Goal: Task Accomplishment & Management: Complete application form

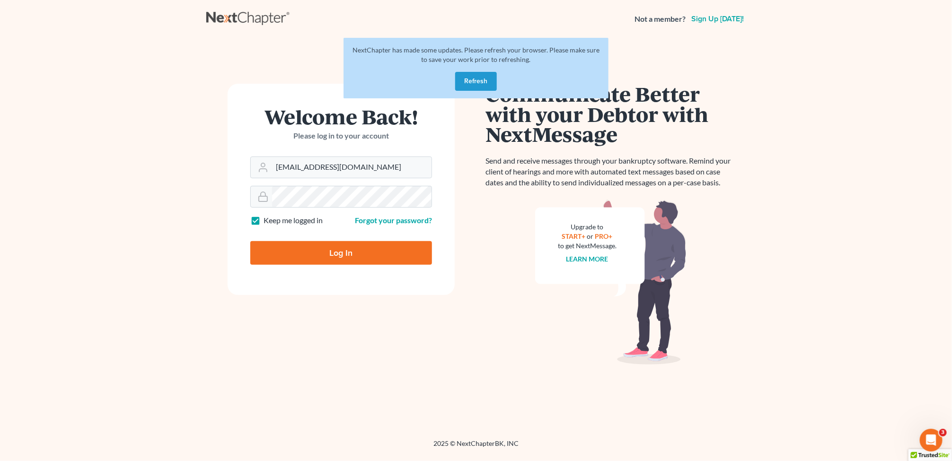
click at [367, 253] on input "Log In" at bounding box center [341, 253] width 182 height 24
type input "Thinking..."
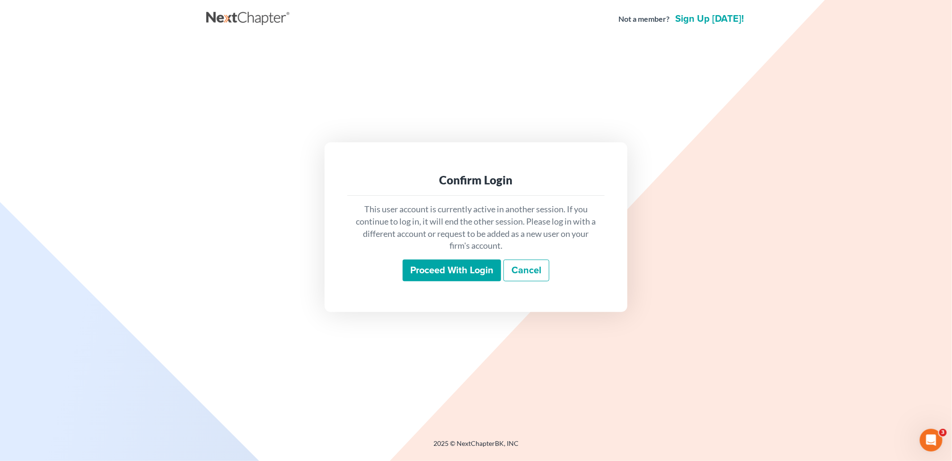
click at [482, 271] on input "Proceed with login" at bounding box center [452, 271] width 98 height 22
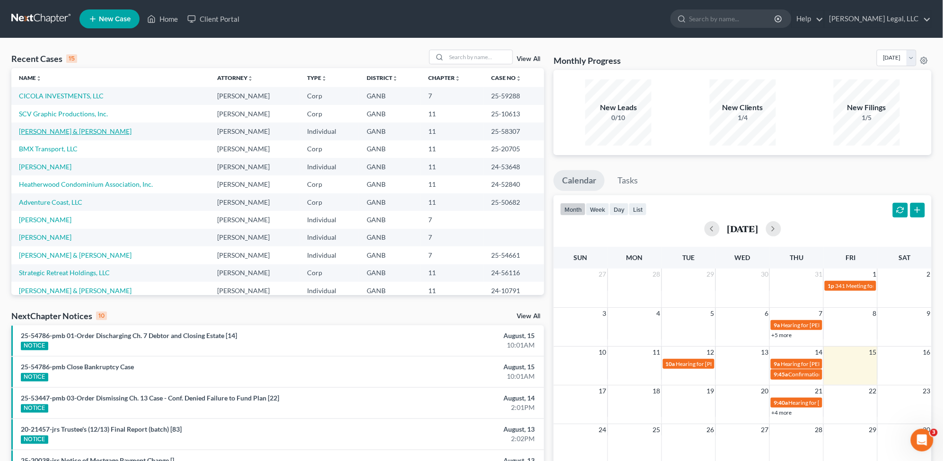
click at [56, 128] on link "[PERSON_NAME] & [PERSON_NAME]" at bounding box center [75, 131] width 113 height 8
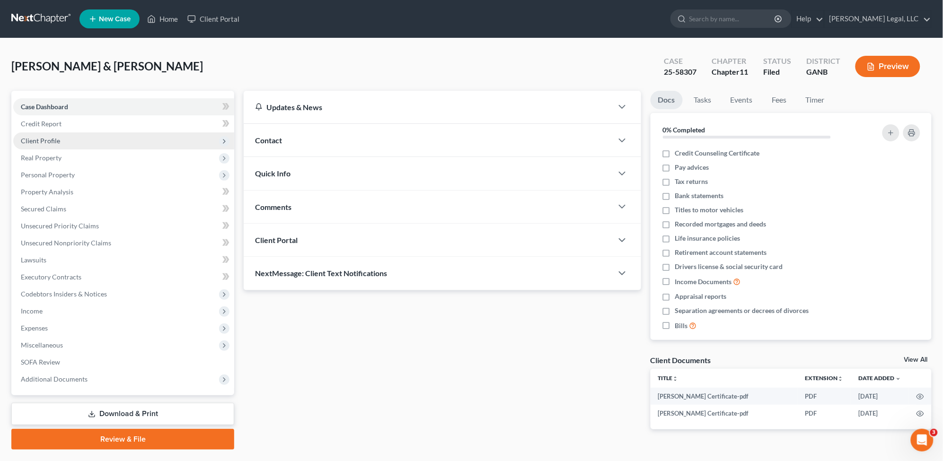
click at [75, 141] on span "Client Profile" at bounding box center [123, 140] width 221 height 17
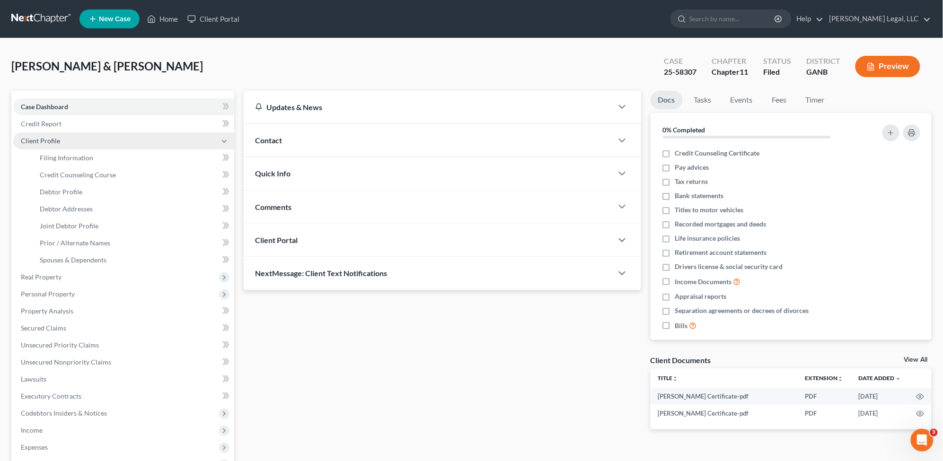
click at [79, 139] on span "Client Profile" at bounding box center [123, 140] width 221 height 17
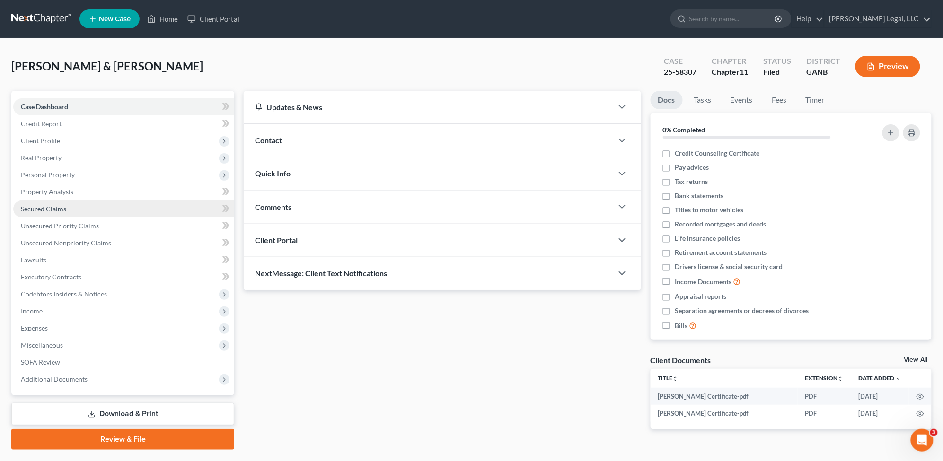
click at [103, 211] on link "Secured Claims" at bounding box center [123, 209] width 221 height 17
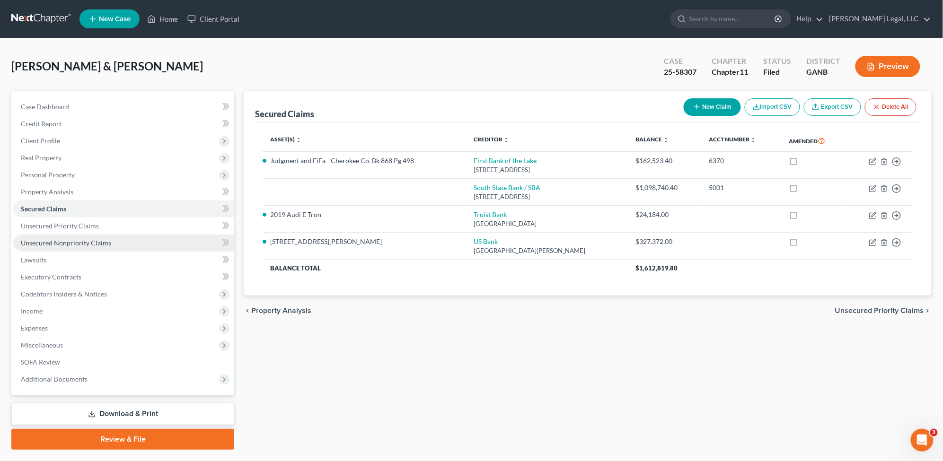
click at [72, 239] on span "Unsecured Nonpriority Claims" at bounding box center [66, 243] width 90 height 8
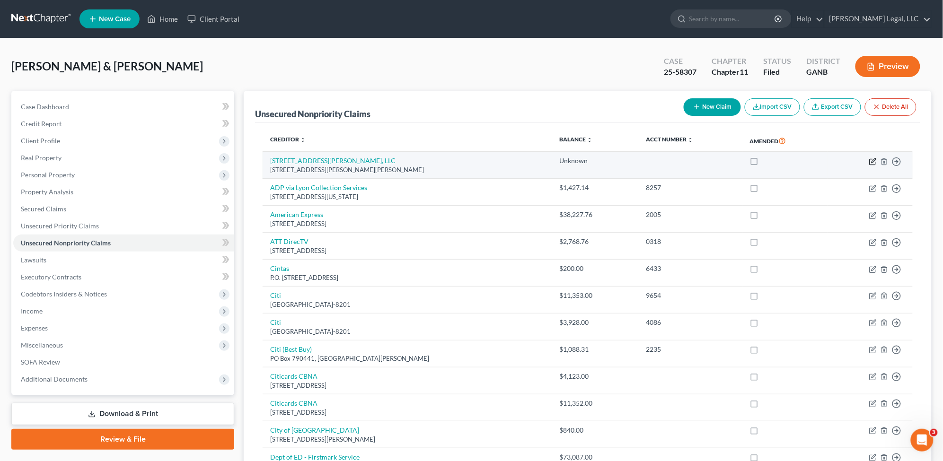
click at [872, 161] on icon "button" at bounding box center [874, 161] width 4 height 4
select select "10"
select select "14"
select select "2"
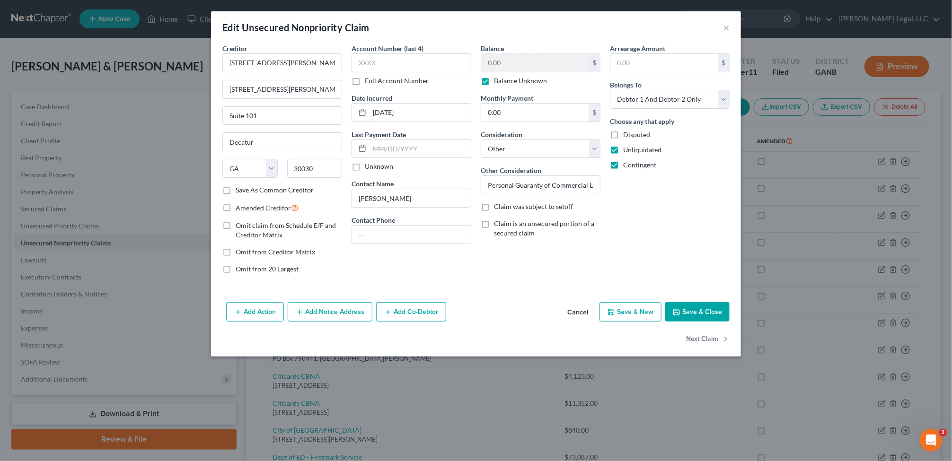
click at [713, 315] on button "Save & Close" at bounding box center [697, 312] width 64 height 20
type input "0"
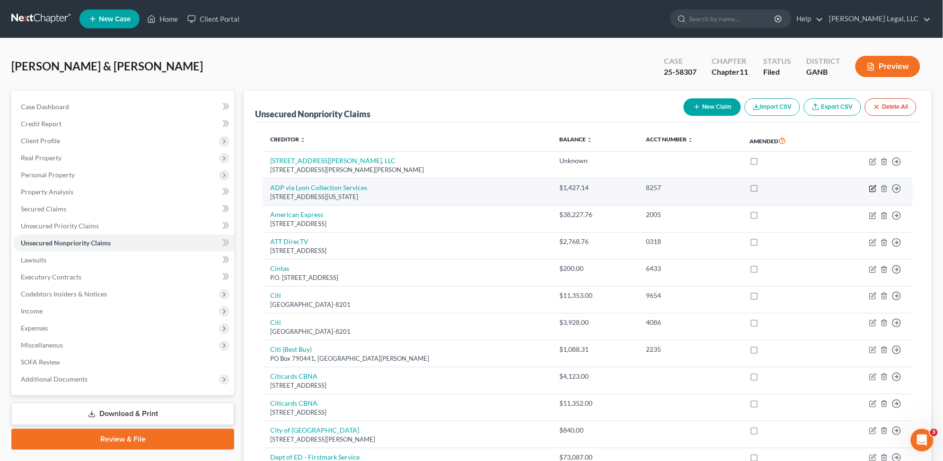
click at [870, 189] on icon "button" at bounding box center [873, 189] width 6 height 6
select select "35"
select select "4"
select select "0"
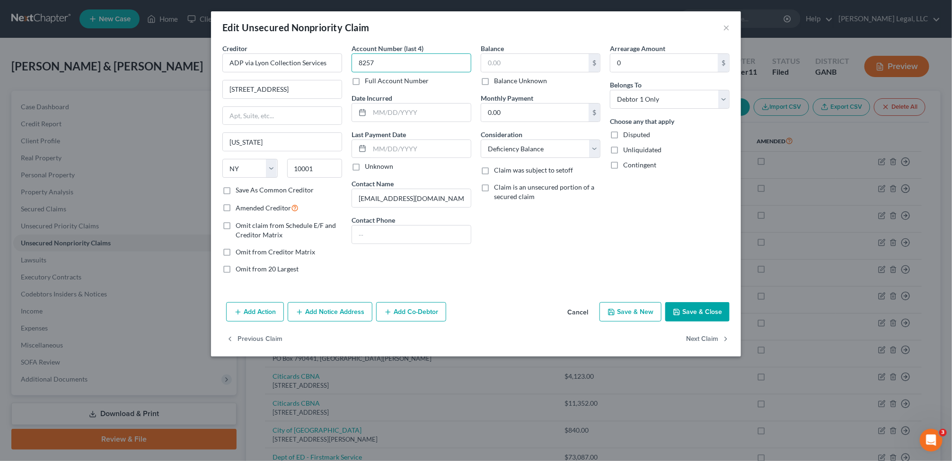
type input "8257"
click at [578, 310] on button "Cancel" at bounding box center [578, 312] width 36 height 19
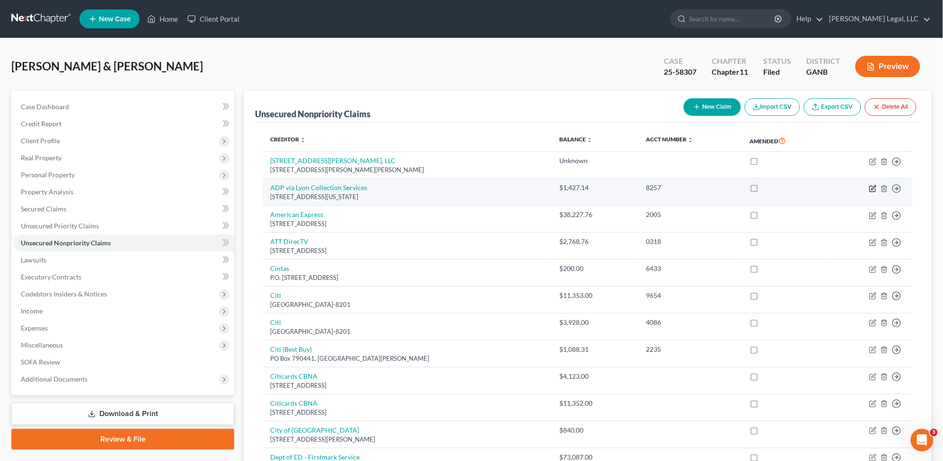
click at [873, 186] on icon "button" at bounding box center [873, 189] width 8 height 8
select select "35"
select select "4"
select select "0"
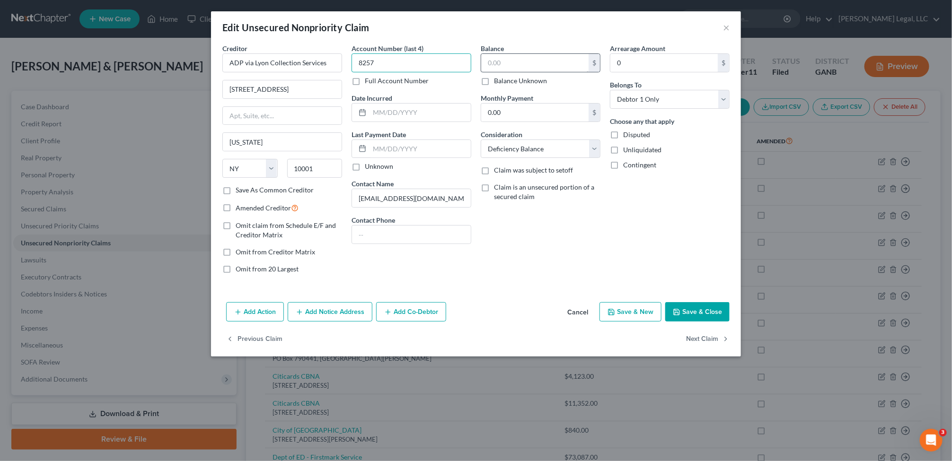
type input "8257"
click at [516, 56] on input "text" at bounding box center [534, 63] width 107 height 18
click at [580, 313] on button "Cancel" at bounding box center [578, 312] width 36 height 19
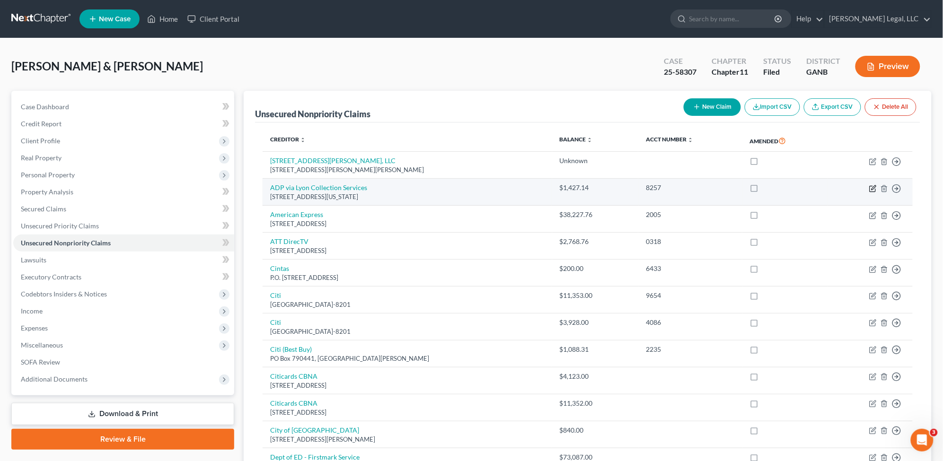
click at [872, 186] on icon "button" at bounding box center [873, 189] width 8 height 8
select select "35"
select select "4"
select select "0"
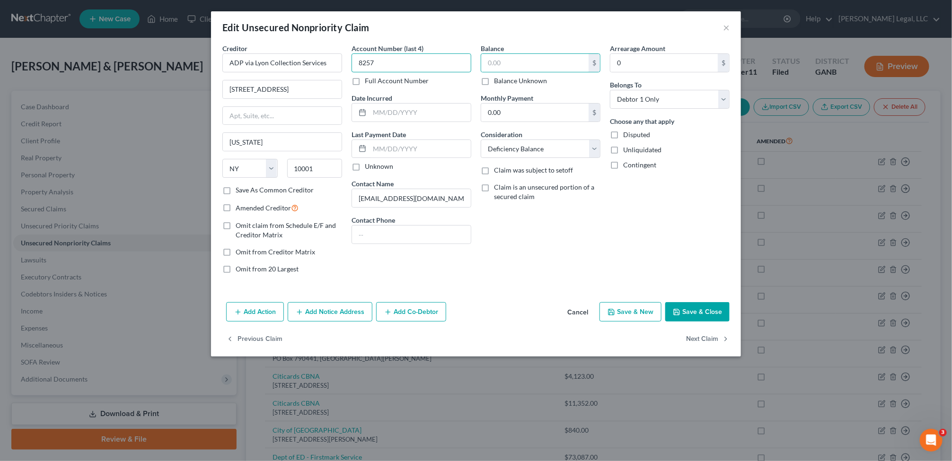
type input "8257"
click at [548, 63] on input "text" at bounding box center [534, 63] width 107 height 18
type input "0"
click at [623, 166] on label "Contingent" at bounding box center [639, 164] width 33 height 9
click at [627, 166] on input "Contingent" at bounding box center [630, 163] width 6 height 6
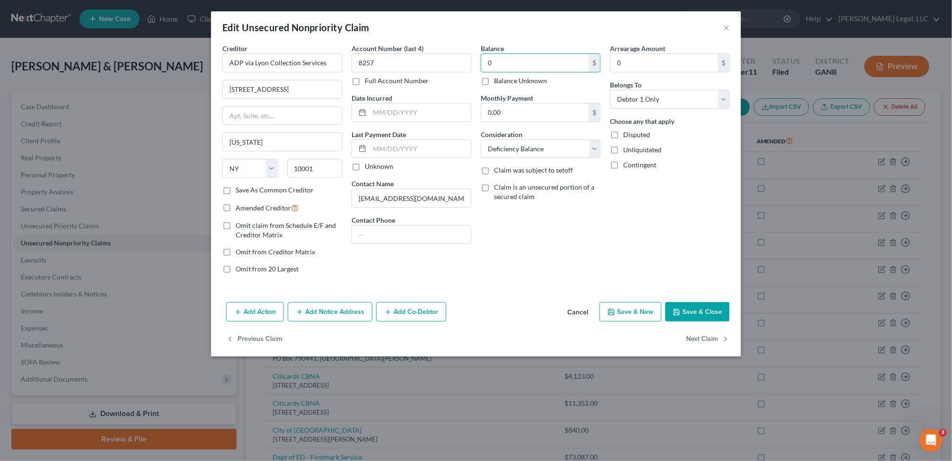
checkbox input "true"
click at [623, 152] on label "Unliquidated" at bounding box center [642, 149] width 38 height 9
click at [627, 151] on input "Unliquidated" at bounding box center [630, 148] width 6 height 6
checkbox input "true"
click at [683, 312] on button "Save & Close" at bounding box center [697, 312] width 64 height 20
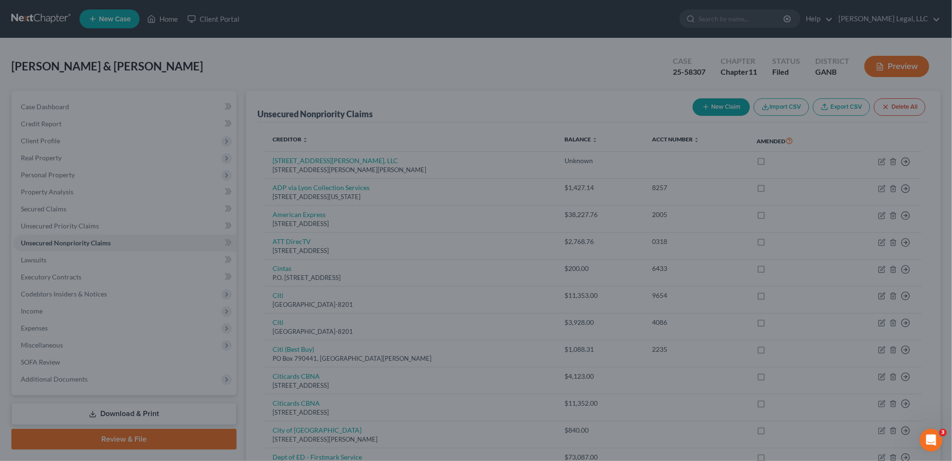
type input "0.00"
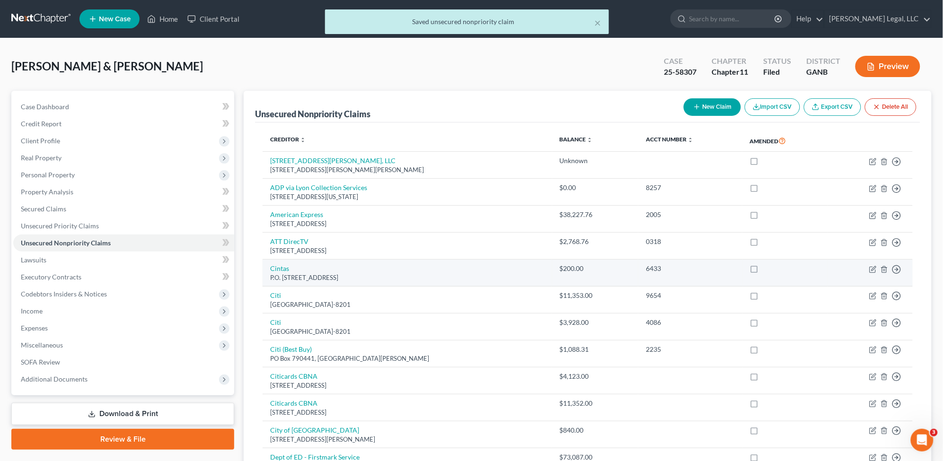
scroll to position [59, 0]
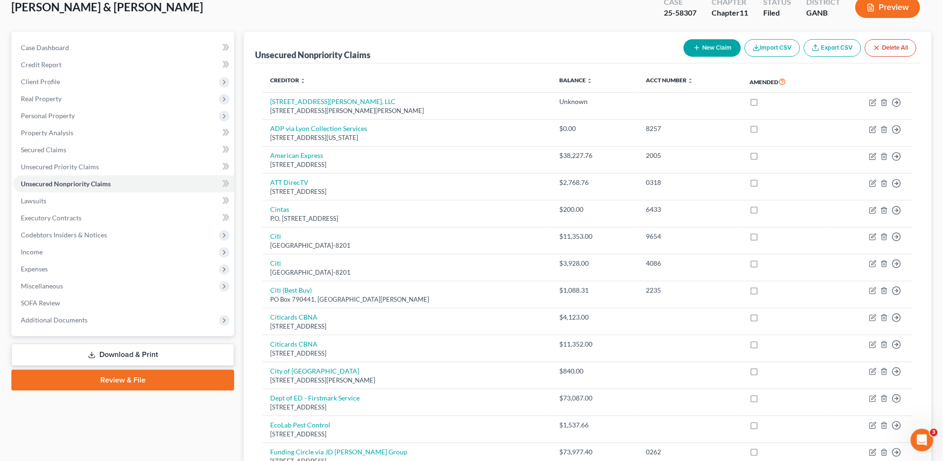
click at [556, 13] on div "[PERSON_NAME] & [PERSON_NAME] Upgraded Case 25-58307 Chapter Chapter 11 Status …" at bounding box center [471, 11] width 920 height 41
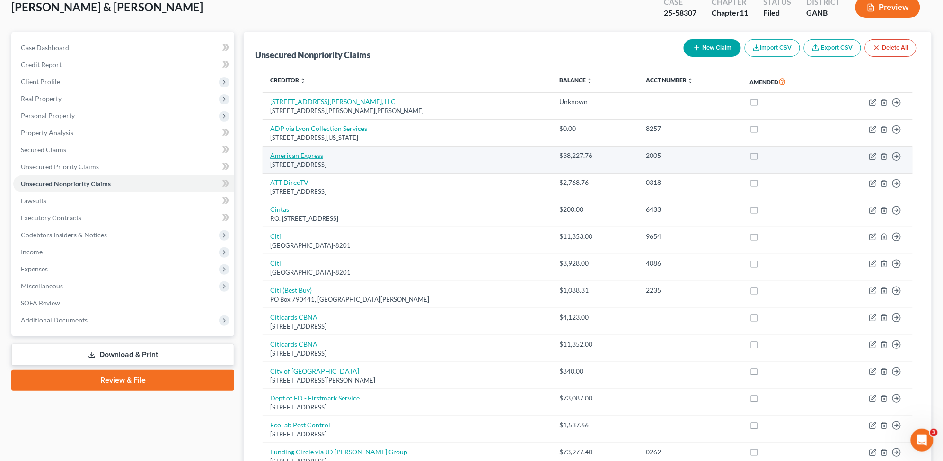
click at [297, 156] on link "American Express" at bounding box center [296, 155] width 53 height 8
select select "4"
select select "2"
select select "0"
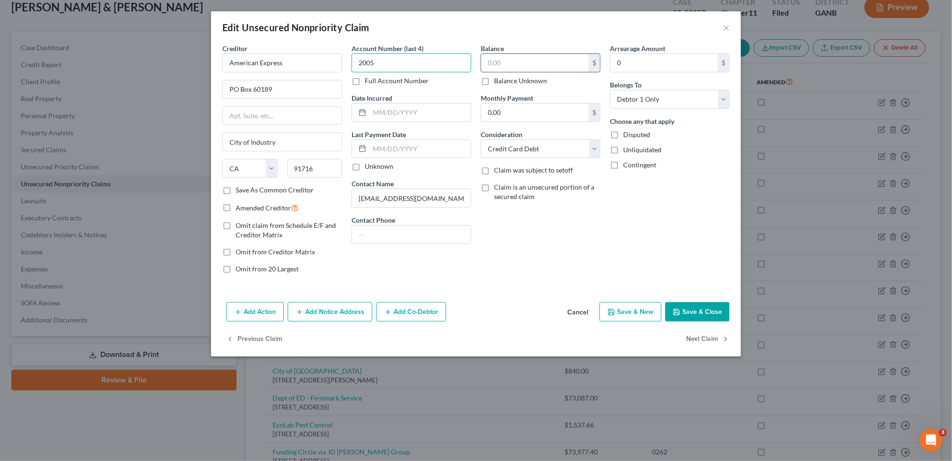
type input "2005"
click at [517, 59] on input "text" at bounding box center [534, 63] width 107 height 18
type input "0"
click at [623, 150] on label "Unliquidated" at bounding box center [642, 149] width 38 height 9
click at [627, 150] on input "Unliquidated" at bounding box center [630, 148] width 6 height 6
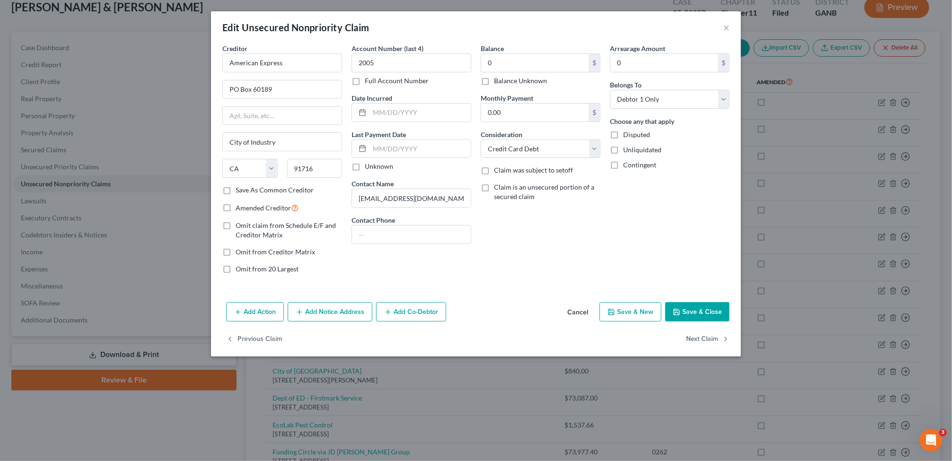
checkbox input "true"
click at [623, 168] on label "Contingent" at bounding box center [639, 164] width 33 height 9
click at [627, 167] on input "Contingent" at bounding box center [630, 163] width 6 height 6
checkbox input "true"
click at [695, 314] on button "Save & Close" at bounding box center [697, 312] width 64 height 20
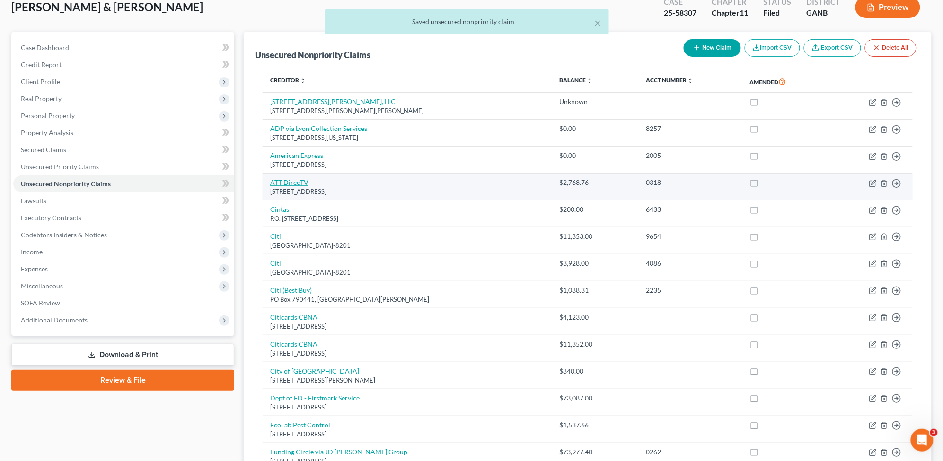
click at [299, 185] on link "ATT DirecTV" at bounding box center [289, 182] width 38 height 8
select select "14"
select select "4"
select select "0"
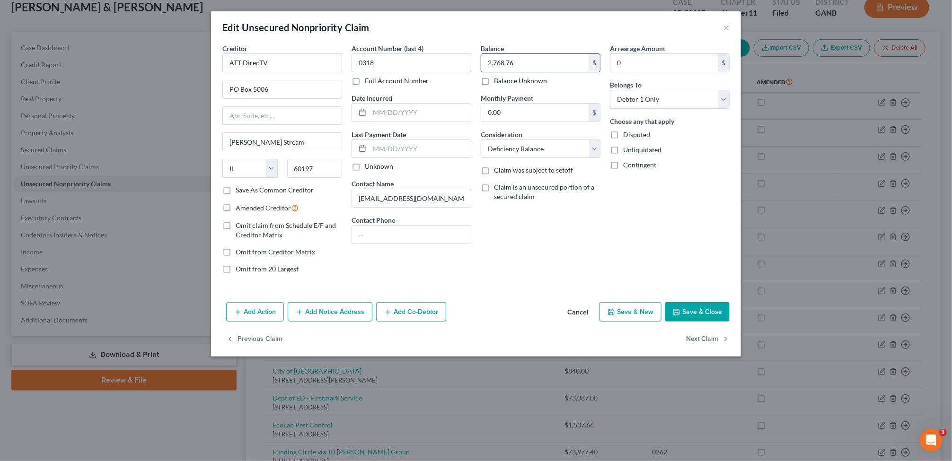
click at [530, 65] on input "2,768.76" at bounding box center [534, 63] width 107 height 18
type input "0"
click at [623, 148] on label "Unliquidated" at bounding box center [642, 149] width 38 height 9
click at [627, 148] on input "Unliquidated" at bounding box center [630, 148] width 6 height 6
checkbox input "true"
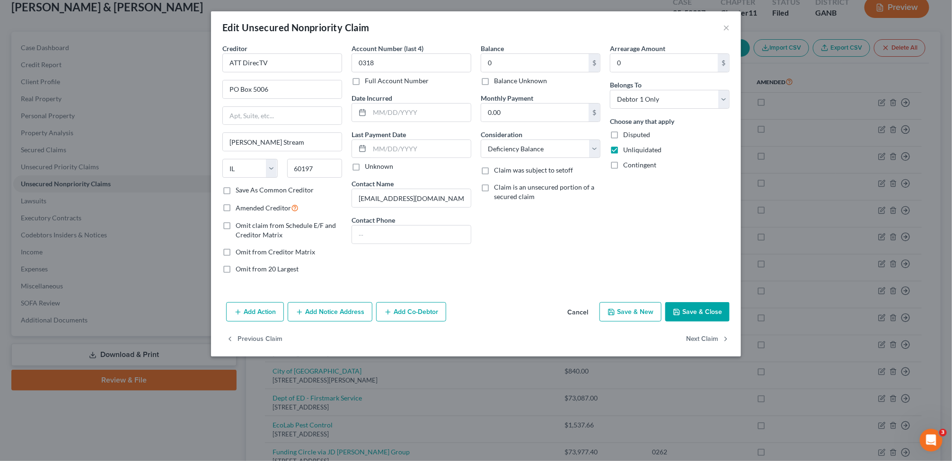
click at [623, 162] on label "Contingent" at bounding box center [639, 164] width 33 height 9
click at [627, 162] on input "Contingent" at bounding box center [630, 163] width 6 height 6
checkbox input "true"
click at [705, 336] on button "Next Claim" at bounding box center [708, 339] width 44 height 20
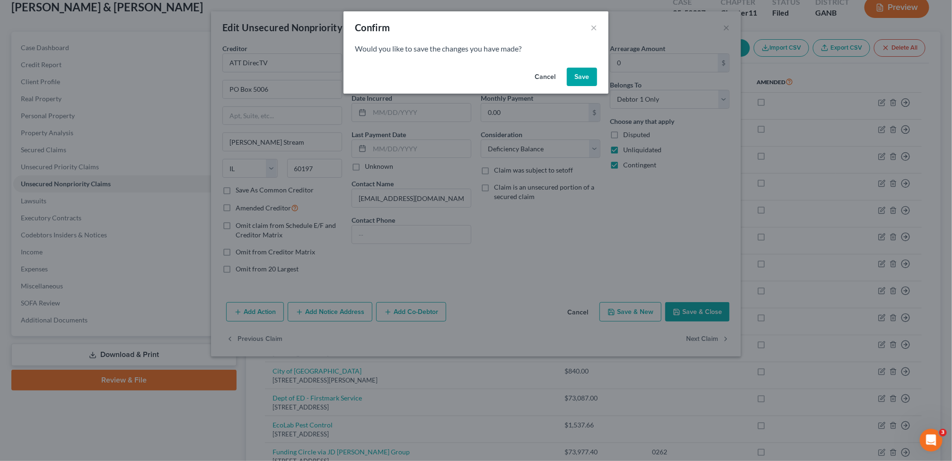
click at [576, 74] on button "Save" at bounding box center [582, 77] width 30 height 19
select select "36"
select select "14"
select select "2"
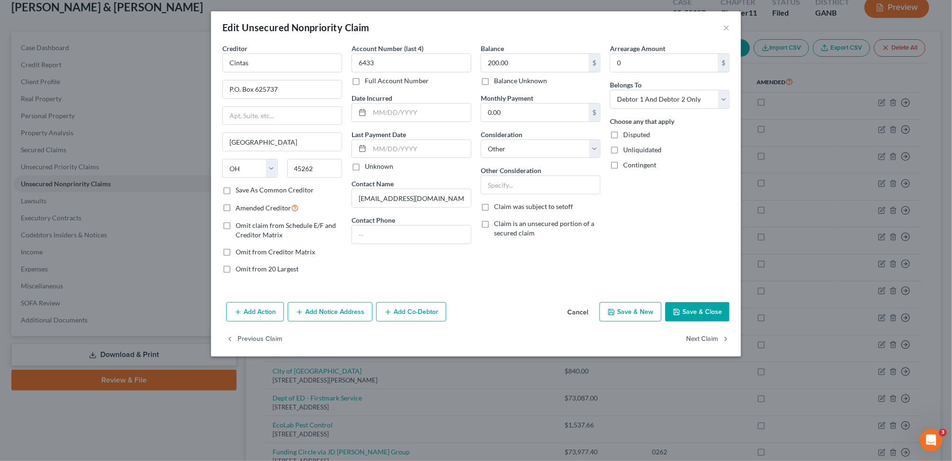
type input "0.00"
click at [559, 59] on input "200.00" at bounding box center [534, 63] width 107 height 18
type input "0"
click at [623, 147] on label "Unliquidated" at bounding box center [642, 149] width 38 height 9
click at [627, 147] on input "Unliquidated" at bounding box center [630, 148] width 6 height 6
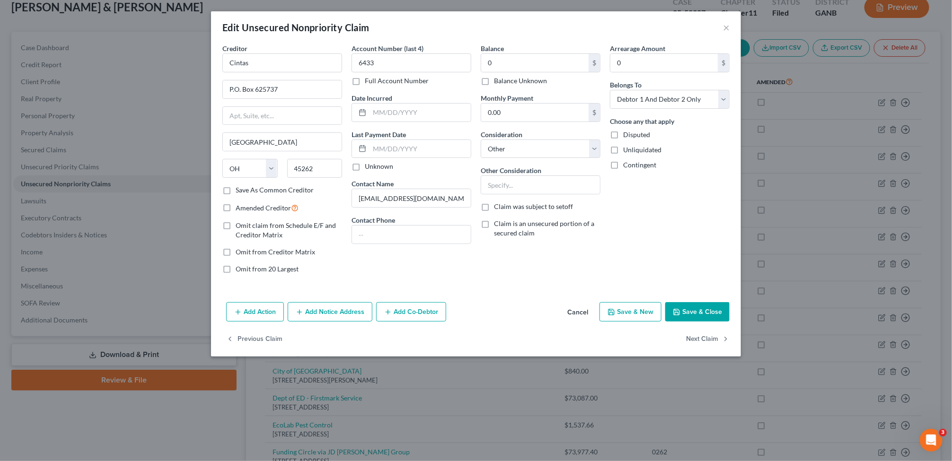
checkbox input "true"
click at [623, 166] on label "Contingent" at bounding box center [639, 164] width 33 height 9
click at [627, 166] on input "Contingent" at bounding box center [630, 163] width 6 height 6
checkbox input "true"
click at [699, 337] on button "Next Claim" at bounding box center [708, 339] width 44 height 20
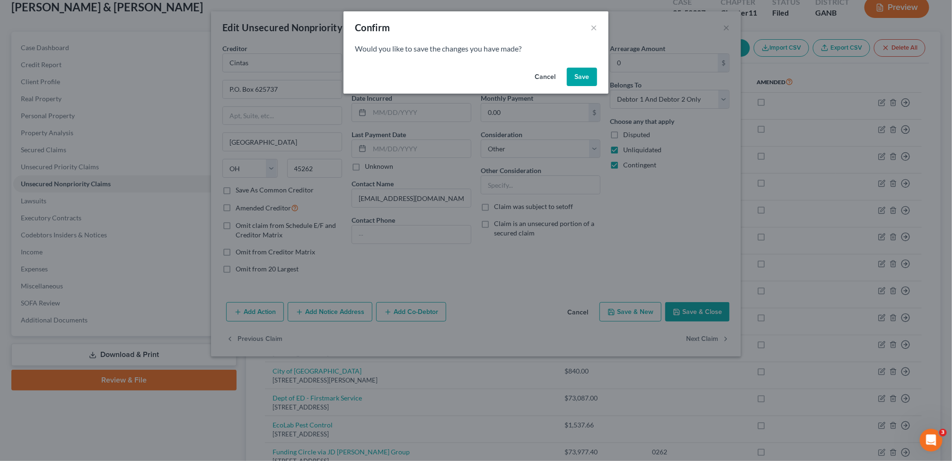
click at [588, 72] on button "Save" at bounding box center [582, 77] width 30 height 19
select select "45"
select select "2"
select select "0"
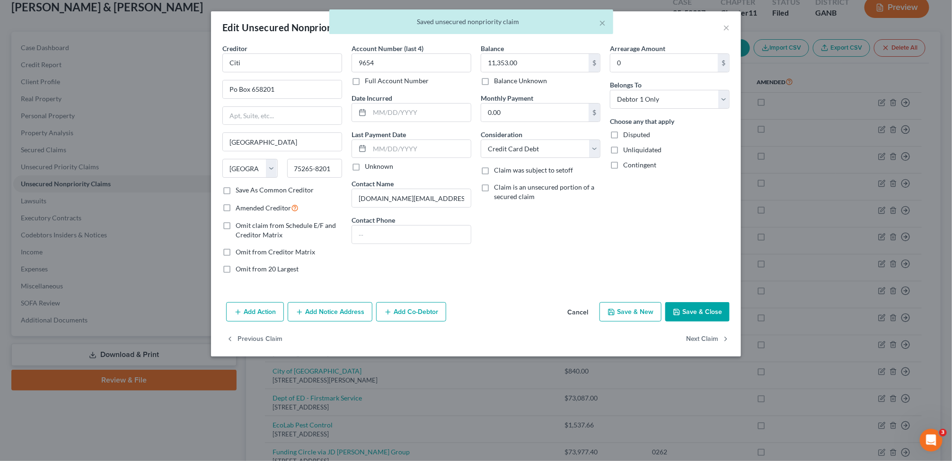
type input "0.00"
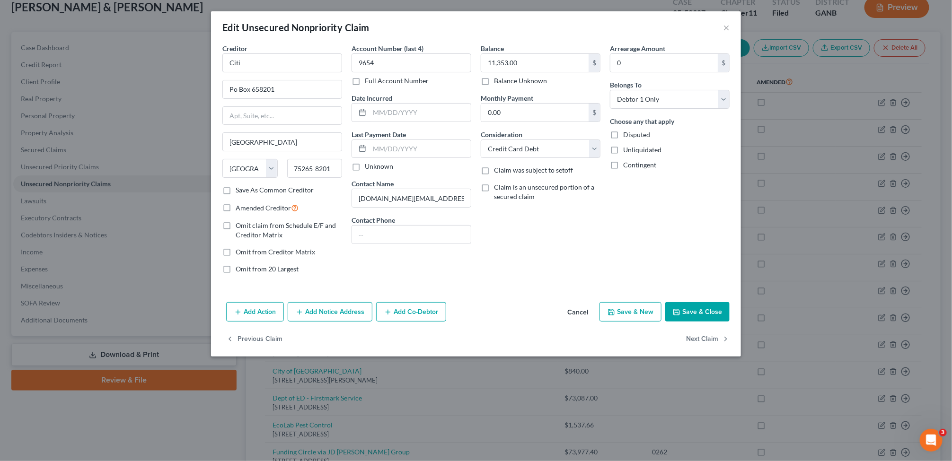
click at [722, 23] on div "Edit Unsecured Nonpriority Claim ×" at bounding box center [476, 27] width 530 height 32
click at [727, 27] on button "×" at bounding box center [726, 27] width 7 height 11
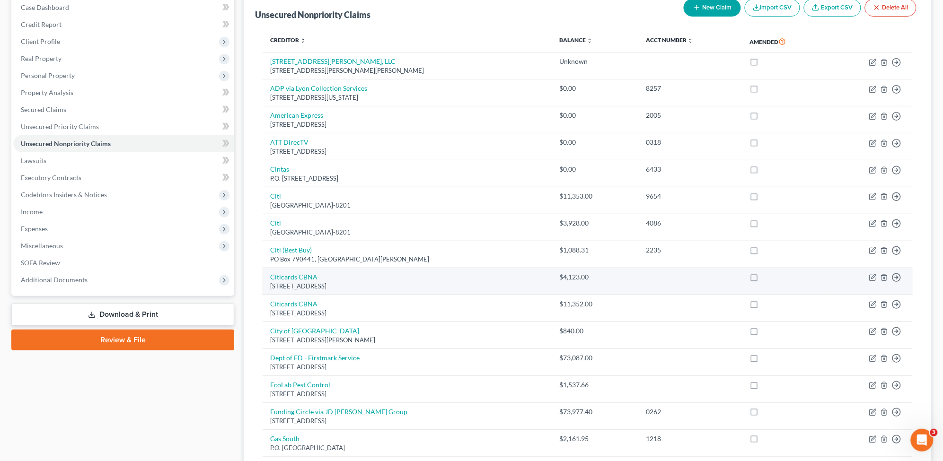
scroll to position [118, 0]
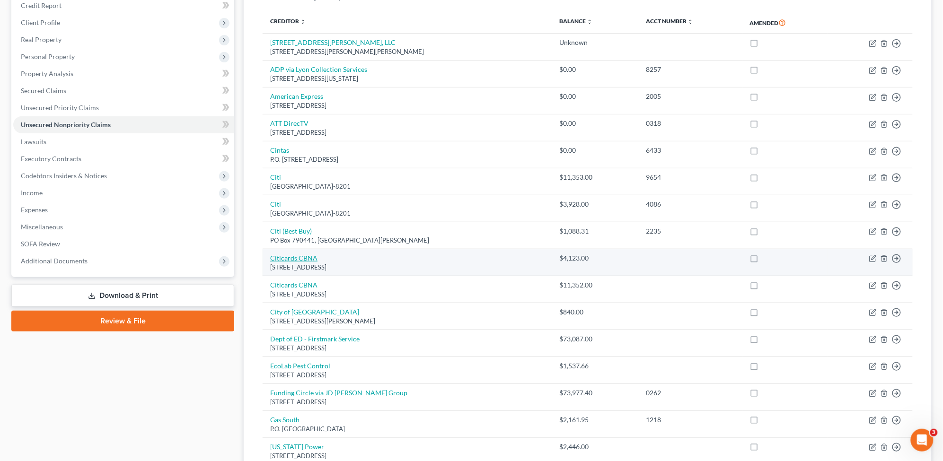
click at [309, 261] on link "Citicards CBNA" at bounding box center [293, 258] width 47 height 8
select select "43"
select select "2"
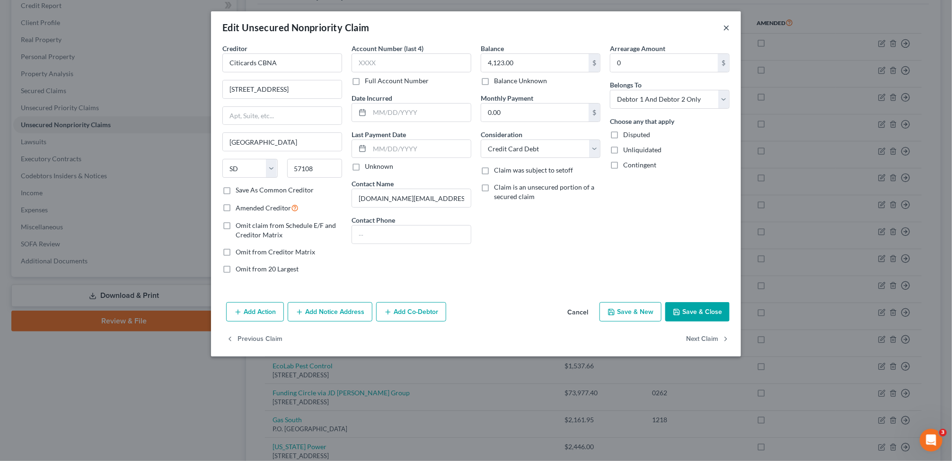
click at [729, 31] on button "×" at bounding box center [726, 27] width 7 height 11
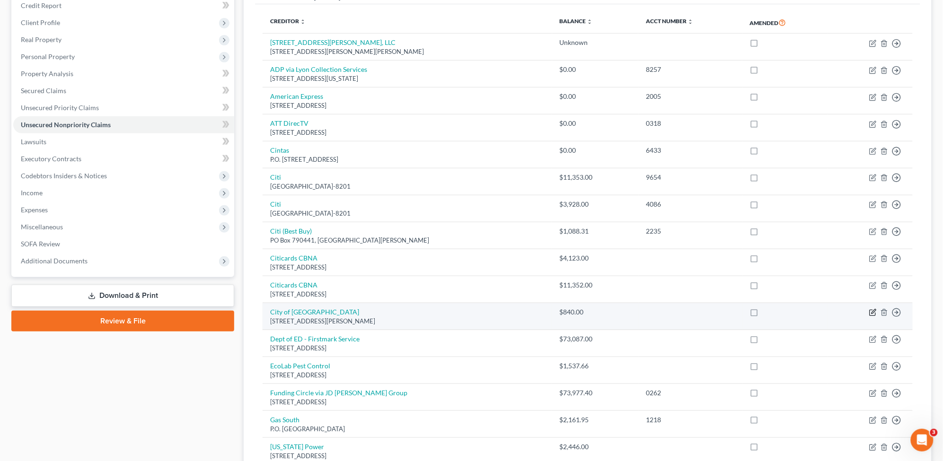
click at [874, 315] on icon "button" at bounding box center [873, 313] width 8 height 8
select select "10"
select select "4"
select select "0"
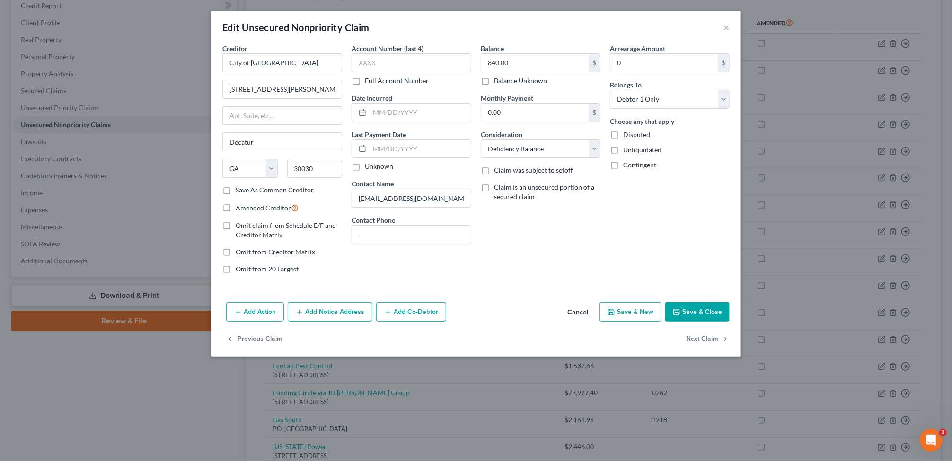
click at [623, 150] on label "Unliquidated" at bounding box center [642, 149] width 38 height 9
click at [627, 150] on input "Unliquidated" at bounding box center [630, 148] width 6 height 6
checkbox input "true"
click at [623, 166] on label "Contingent" at bounding box center [639, 164] width 33 height 9
click at [627, 166] on input "Contingent" at bounding box center [630, 163] width 6 height 6
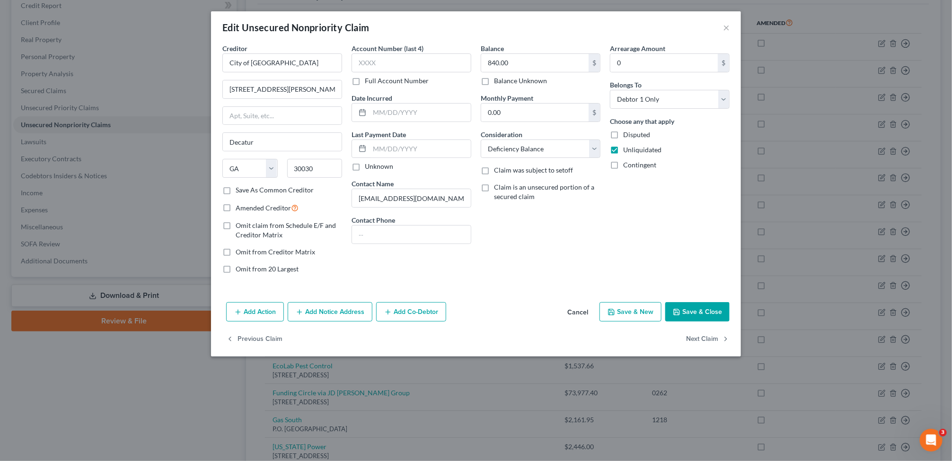
checkbox input "true"
click at [522, 62] on input "840.00" at bounding box center [534, 63] width 107 height 18
type input "0"
click at [702, 342] on button "Next Claim" at bounding box center [708, 339] width 44 height 20
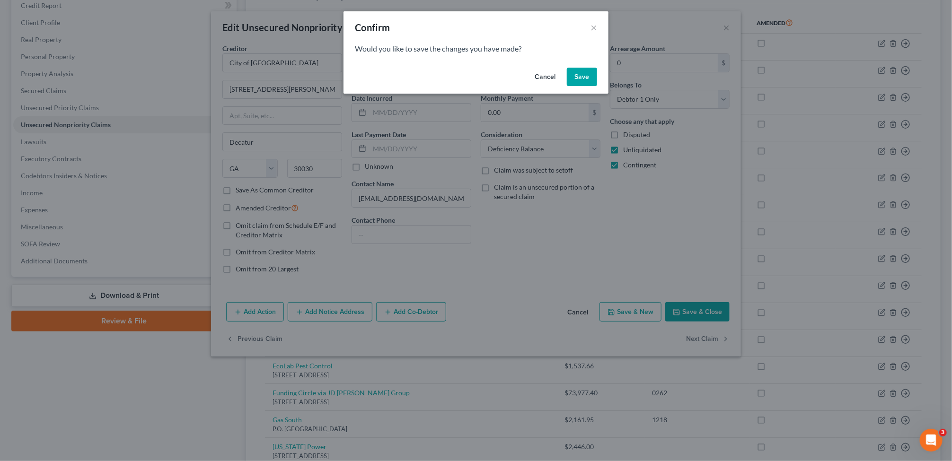
click at [580, 72] on button "Save" at bounding box center [582, 77] width 30 height 19
select select "30"
select select "17"
select select "1"
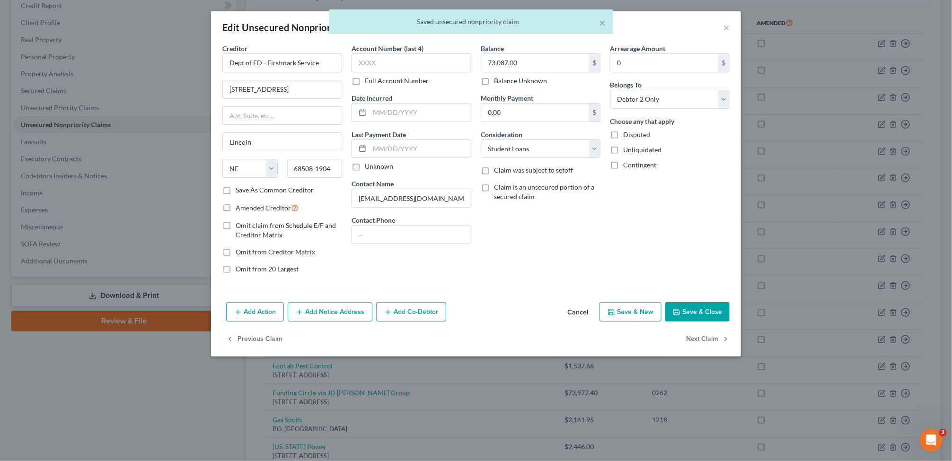
type input "0.00"
click at [697, 342] on button "Next Claim" at bounding box center [708, 339] width 44 height 20
select select "14"
select select "2"
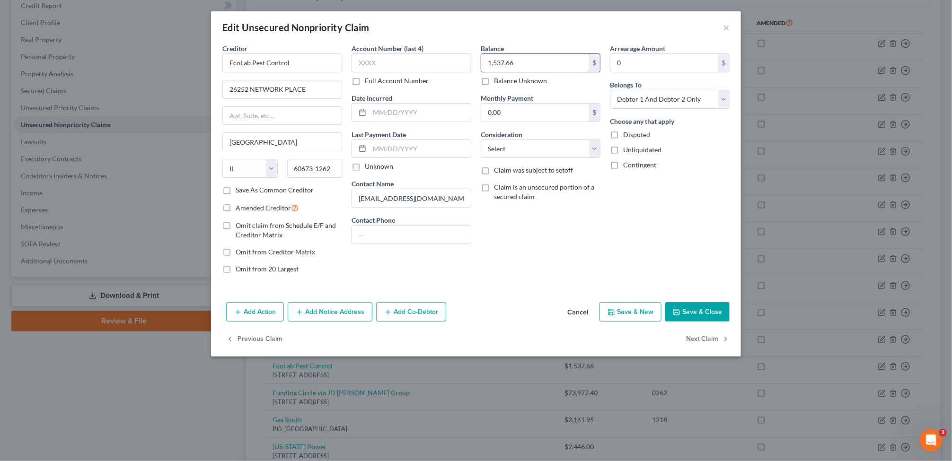
click at [533, 55] on input "1,537.66" at bounding box center [534, 63] width 107 height 18
type input "0"
click at [623, 151] on label "Unliquidated" at bounding box center [642, 149] width 38 height 9
click at [627, 151] on input "Unliquidated" at bounding box center [630, 148] width 6 height 6
checkbox input "true"
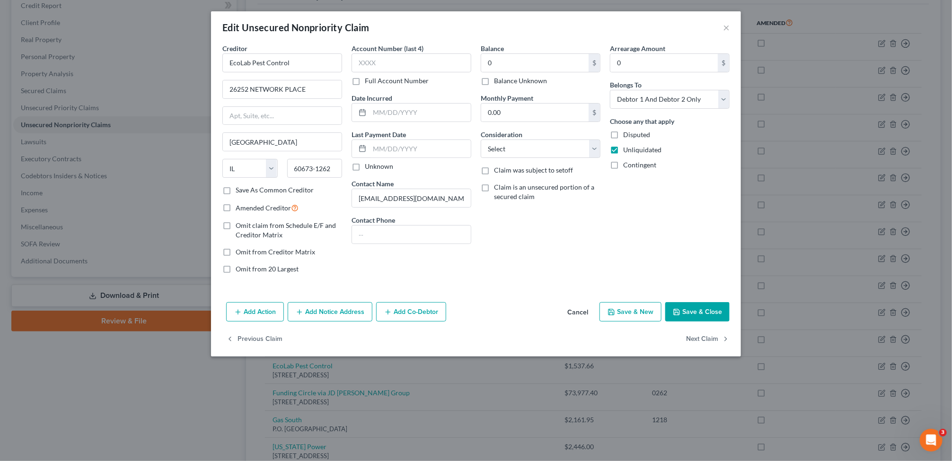
click at [623, 169] on label "Contingent" at bounding box center [639, 164] width 33 height 9
click at [627, 167] on input "Contingent" at bounding box center [630, 163] width 6 height 6
checkbox input "true"
click at [695, 341] on button "Next Claim" at bounding box center [708, 339] width 44 height 20
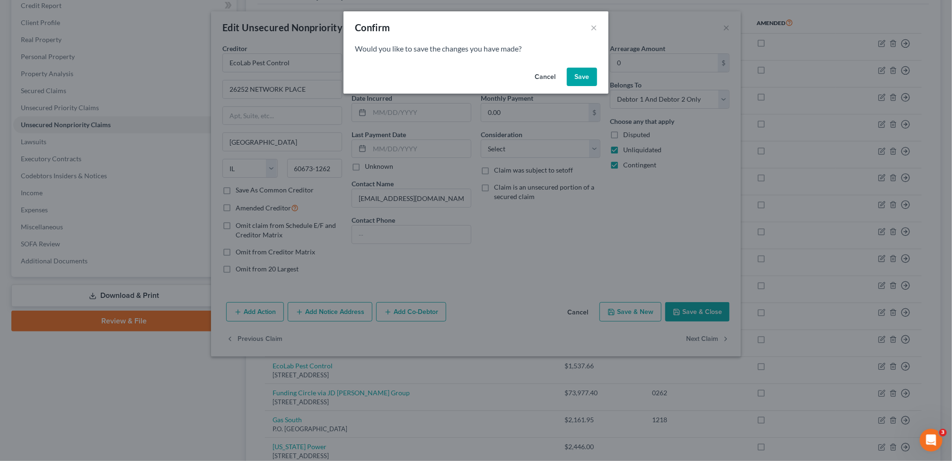
click at [574, 80] on button "Save" at bounding box center [582, 77] width 30 height 19
select select "5"
select select "14"
select select "0"
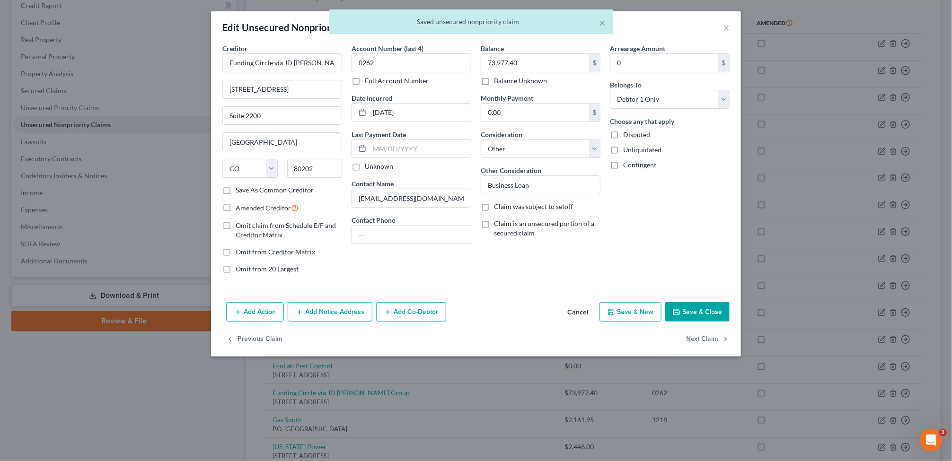
type input "0.00"
click at [528, 58] on input "73,977.40" at bounding box center [534, 63] width 107 height 18
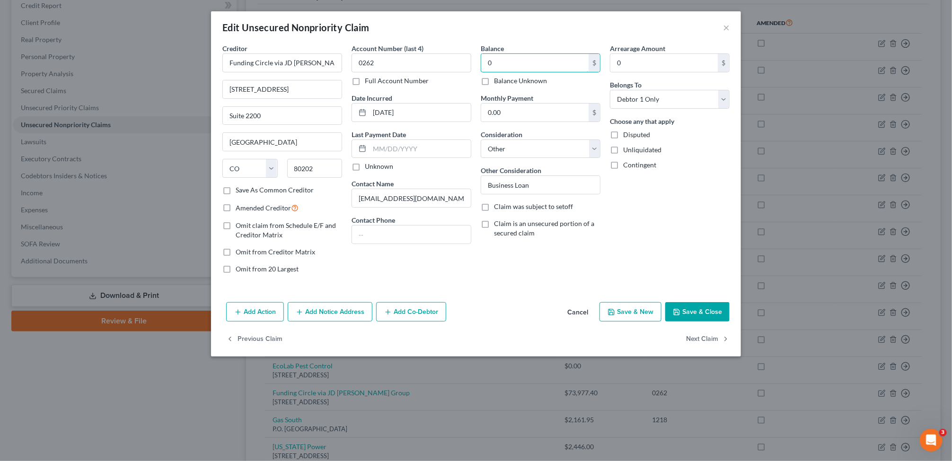
type input "0"
click at [623, 153] on label "Unliquidated" at bounding box center [642, 149] width 38 height 9
click at [627, 151] on input "Unliquidated" at bounding box center [630, 148] width 6 height 6
checkbox input "true"
click at [623, 168] on label "Contingent" at bounding box center [639, 164] width 33 height 9
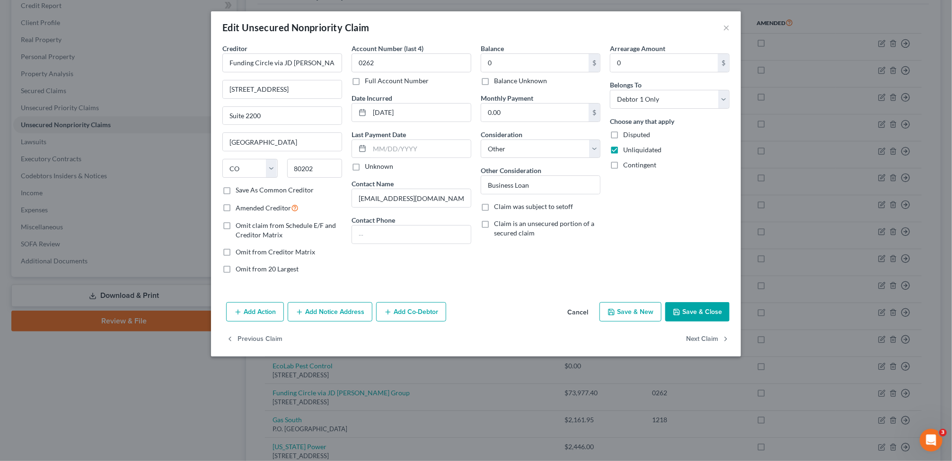
click at [627, 167] on input "Contingent" at bounding box center [630, 163] width 6 height 6
checkbox input "true"
click at [697, 334] on button "Next Claim" at bounding box center [708, 339] width 44 height 20
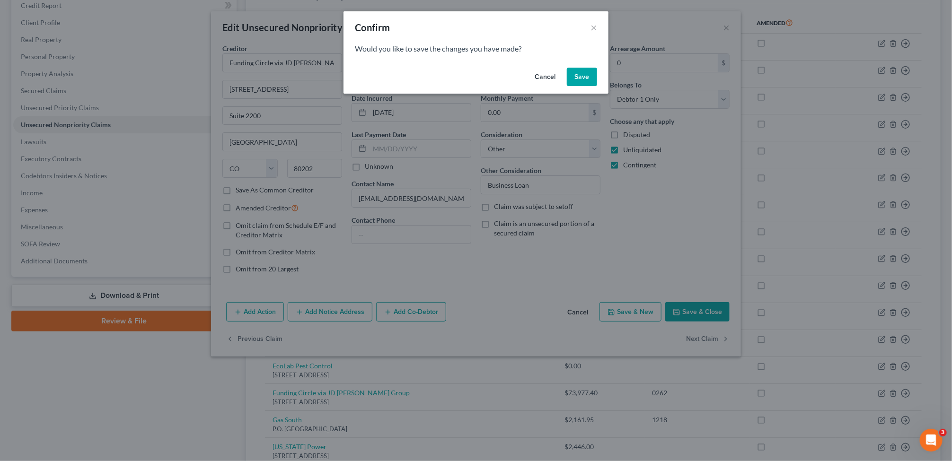
click at [575, 76] on button "Save" at bounding box center [582, 77] width 30 height 19
select select "10"
select select "20"
select select "0"
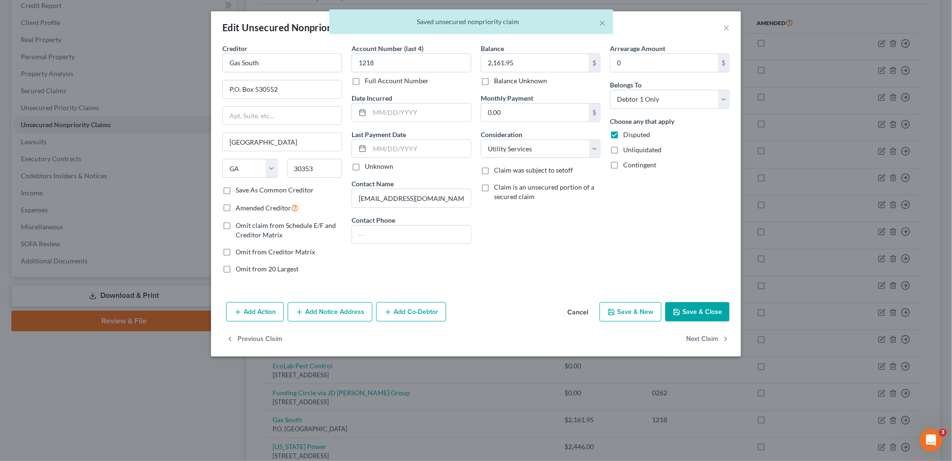
type input "0.00"
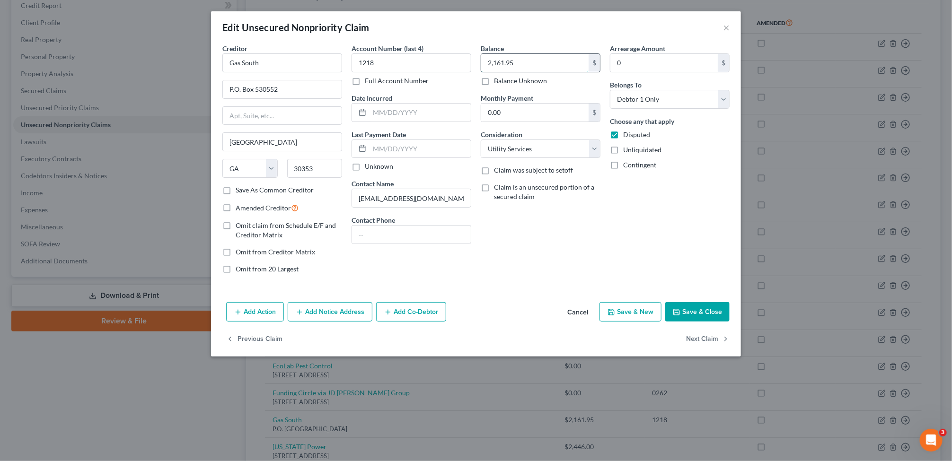
click at [553, 64] on input "2,161.95" at bounding box center [534, 63] width 107 height 18
type input "0"
click at [623, 150] on label "Unliquidated" at bounding box center [642, 149] width 38 height 9
click at [627, 150] on input "Unliquidated" at bounding box center [630, 148] width 6 height 6
checkbox input "true"
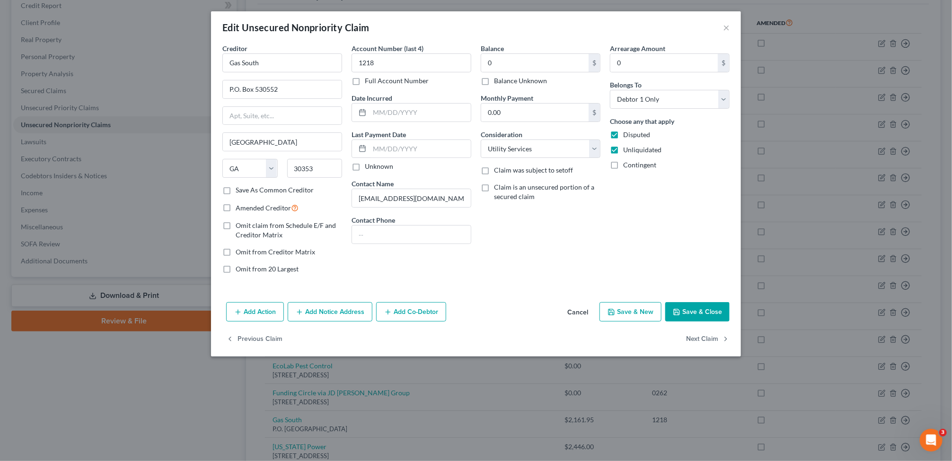
click at [623, 163] on label "Contingent" at bounding box center [639, 164] width 33 height 9
click at [627, 163] on input "Contingent" at bounding box center [630, 163] width 6 height 6
checkbox input "true"
click at [697, 341] on button "Next Claim" at bounding box center [708, 339] width 44 height 20
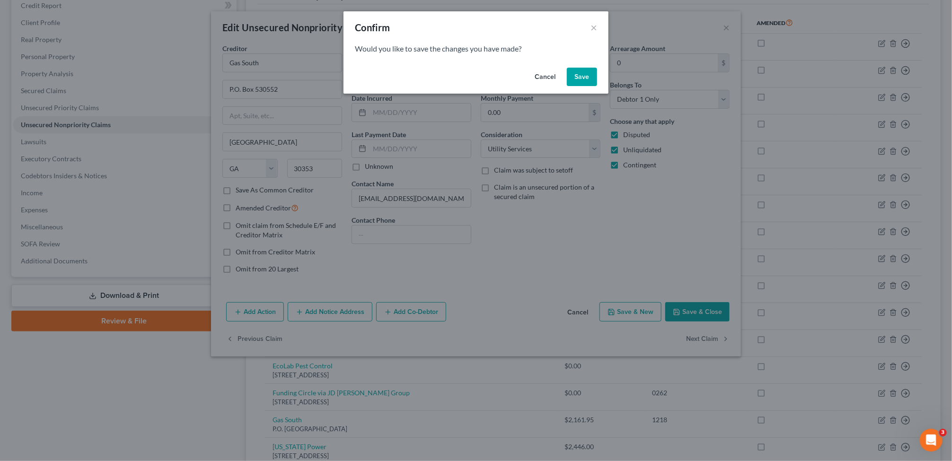
click at [583, 71] on button "Save" at bounding box center [582, 77] width 30 height 19
select select "10"
select select "20"
select select "2"
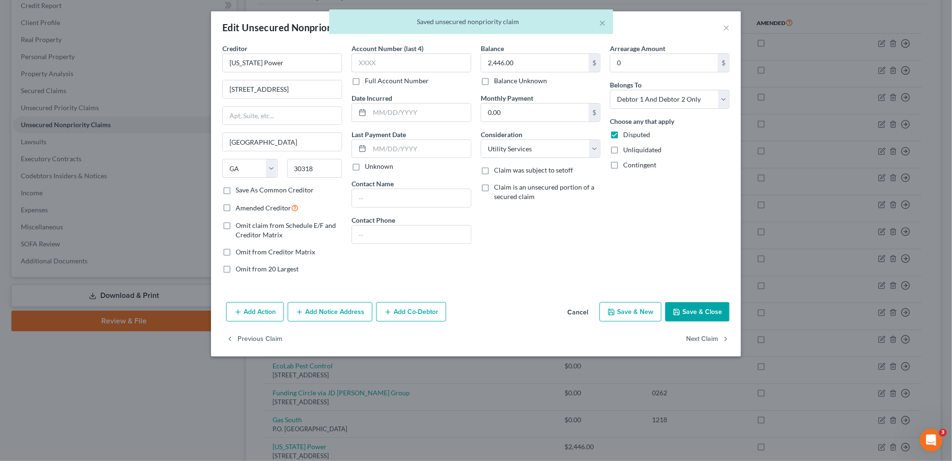
type input "0.00"
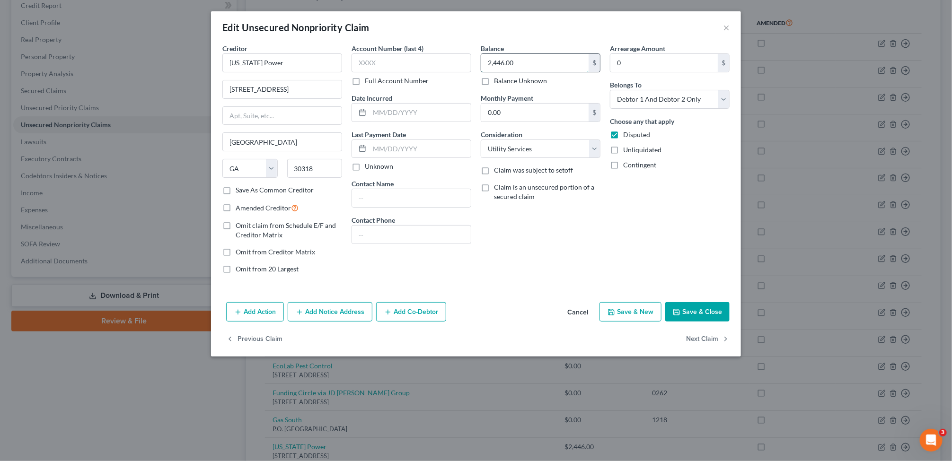
click at [544, 63] on input "2,446.00" at bounding box center [534, 63] width 107 height 18
type input "0"
click at [623, 148] on label "Unliquidated" at bounding box center [642, 149] width 38 height 9
click at [627, 148] on input "Unliquidated" at bounding box center [630, 148] width 6 height 6
checkbox input "true"
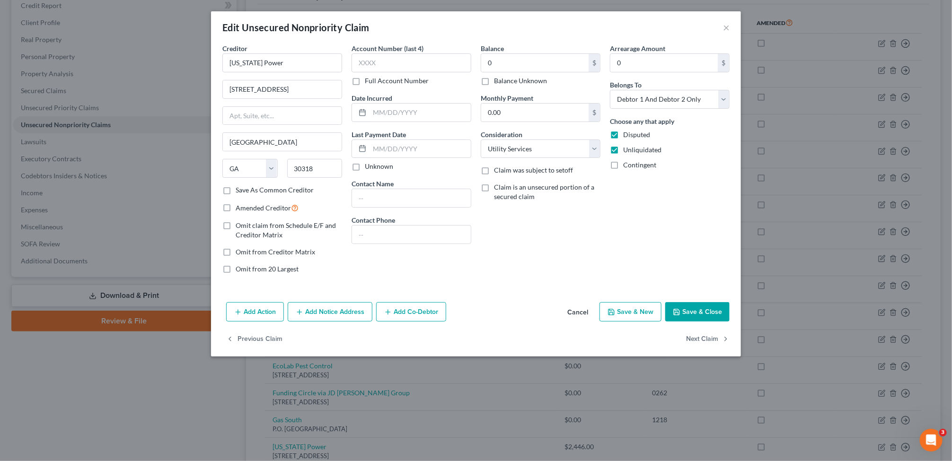
click at [623, 166] on label "Contingent" at bounding box center [639, 164] width 33 height 9
click at [627, 166] on input "Contingent" at bounding box center [630, 163] width 6 height 6
checkbox input "true"
click at [703, 310] on button "Save & Close" at bounding box center [697, 312] width 64 height 20
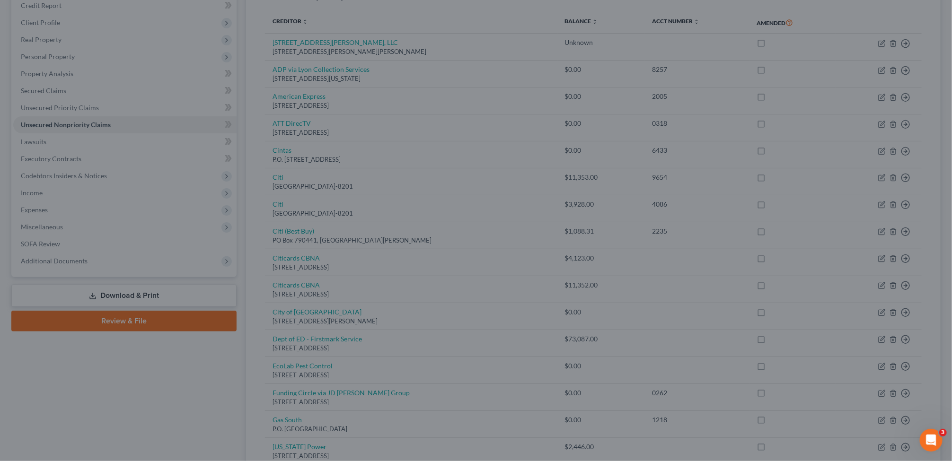
type input "0.00"
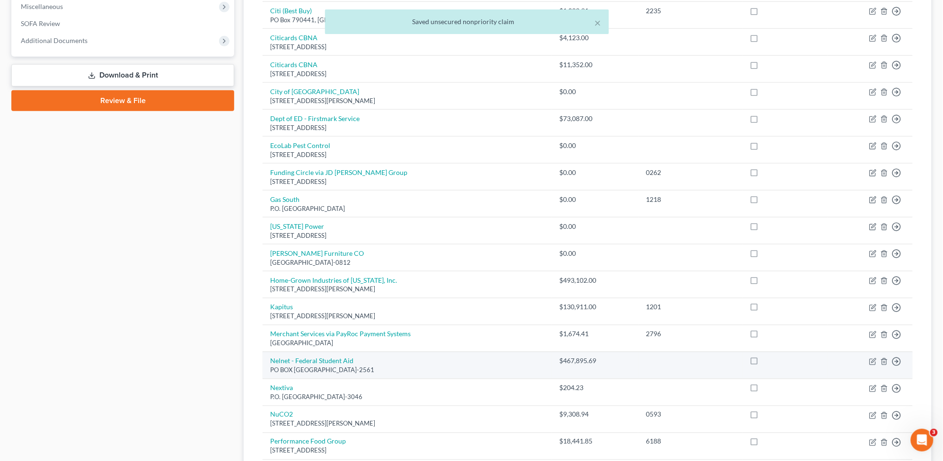
scroll to position [414, 0]
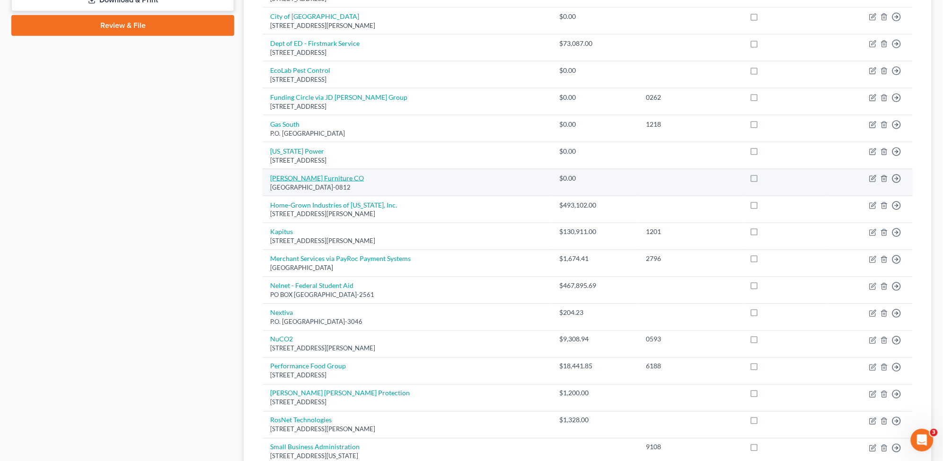
click at [301, 179] on link "[PERSON_NAME] Furniture CO" at bounding box center [317, 178] width 94 height 8
select select "48"
select select "2"
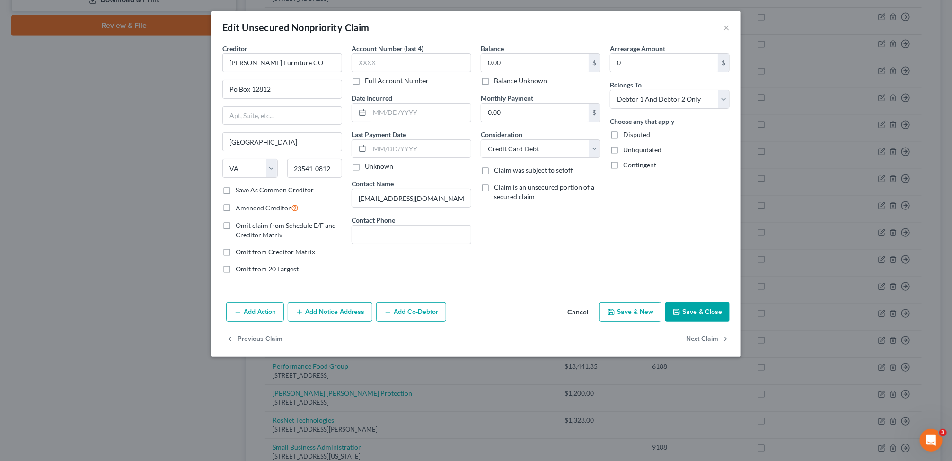
click at [569, 312] on button "Cancel" at bounding box center [578, 312] width 36 height 19
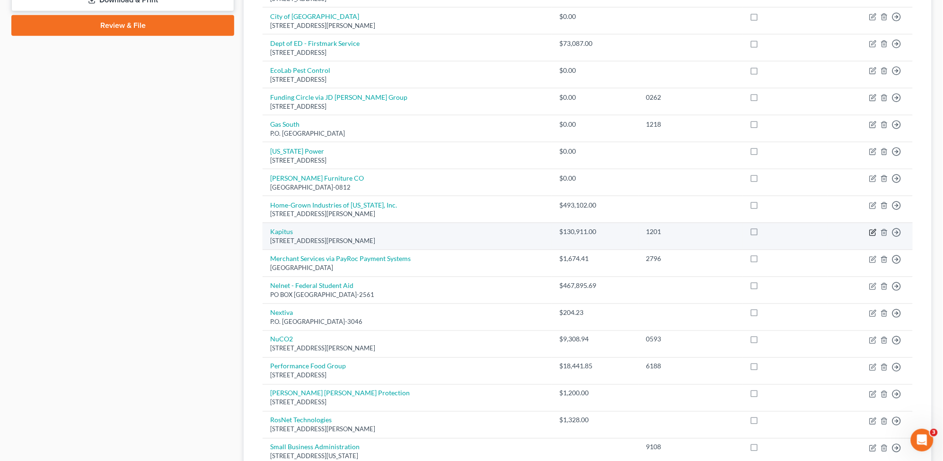
click at [871, 236] on icon "button" at bounding box center [873, 233] width 8 height 8
select select "48"
select select "14"
select select "0"
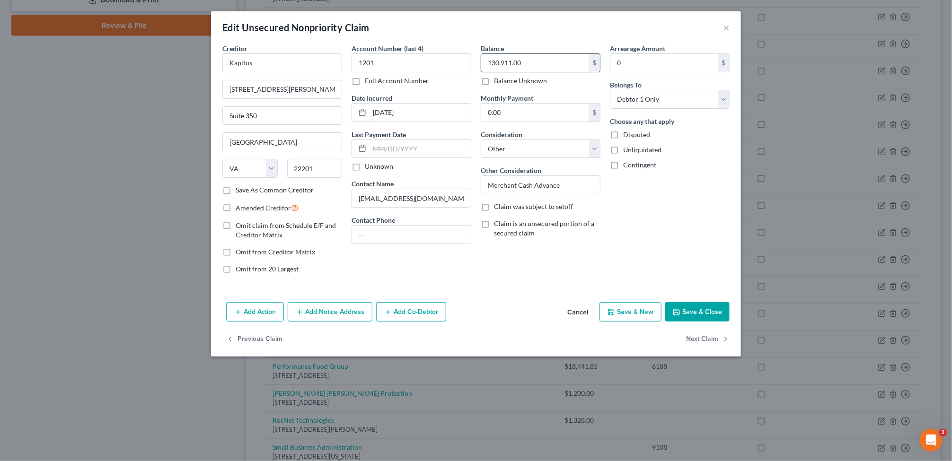
click at [555, 72] on div "130,911.00 $" at bounding box center [541, 62] width 120 height 19
click at [550, 62] on input "130,911.00" at bounding box center [534, 63] width 107 height 18
type input "0"
click at [623, 149] on label "Unliquidated" at bounding box center [642, 149] width 38 height 9
click at [627, 149] on input "Unliquidated" at bounding box center [630, 148] width 6 height 6
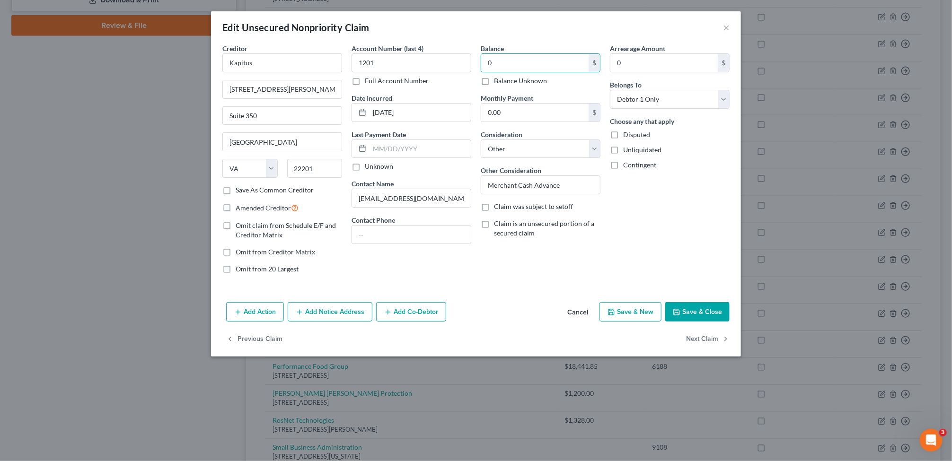
checkbox input "true"
click at [623, 165] on label "Contingent" at bounding box center [639, 164] width 33 height 9
click at [627, 165] on input "Contingent" at bounding box center [630, 163] width 6 height 6
checkbox input "true"
click at [687, 311] on button "Save & Close" at bounding box center [697, 312] width 64 height 20
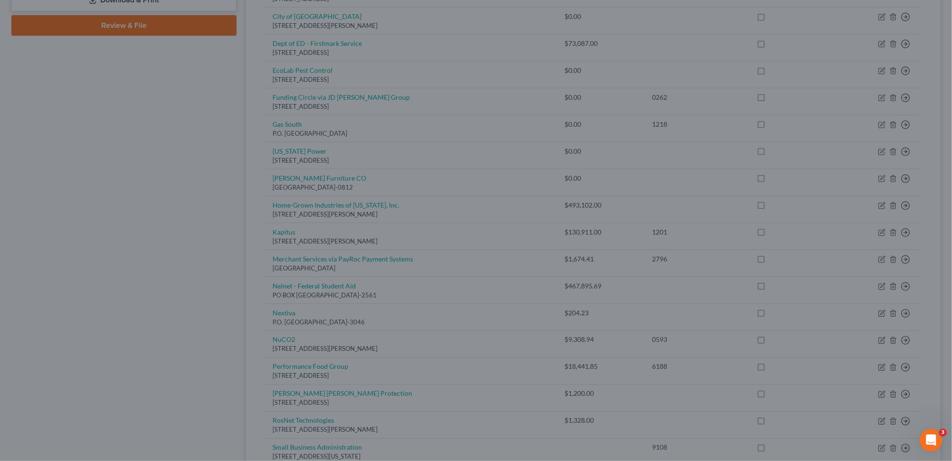
type input "0.00"
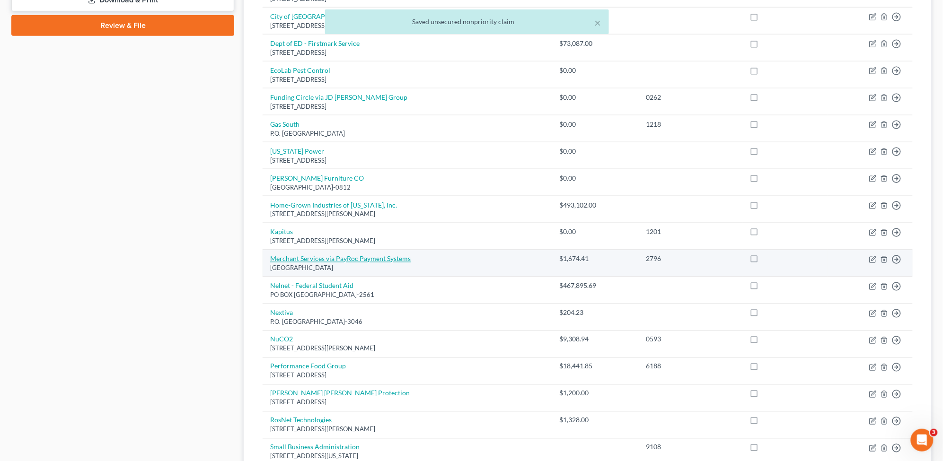
click at [317, 258] on link "Merchant Services via PayRoc Payment Systems" at bounding box center [340, 259] width 141 height 8
select select "14"
select select "4"
select select "0"
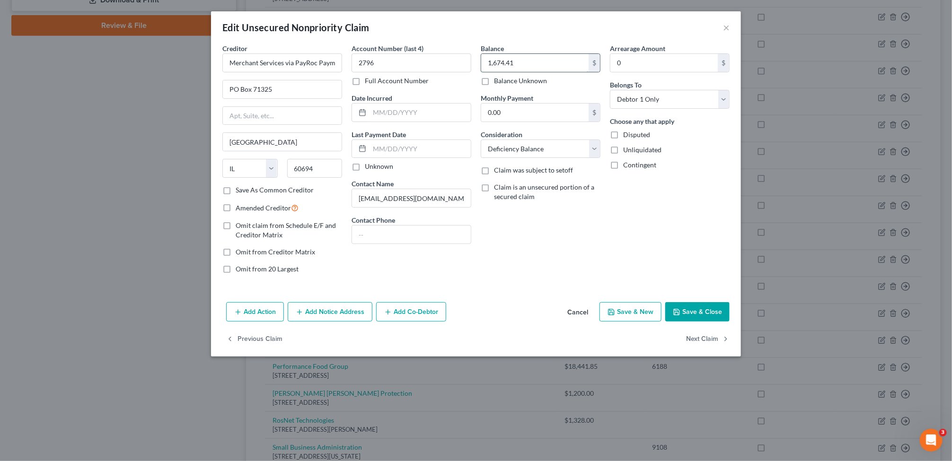
click at [532, 65] on input "1,674.41" at bounding box center [534, 63] width 107 height 18
type input "0"
click at [623, 162] on label "Contingent" at bounding box center [639, 164] width 33 height 9
click at [627, 162] on input "Contingent" at bounding box center [630, 163] width 6 height 6
checkbox input "true"
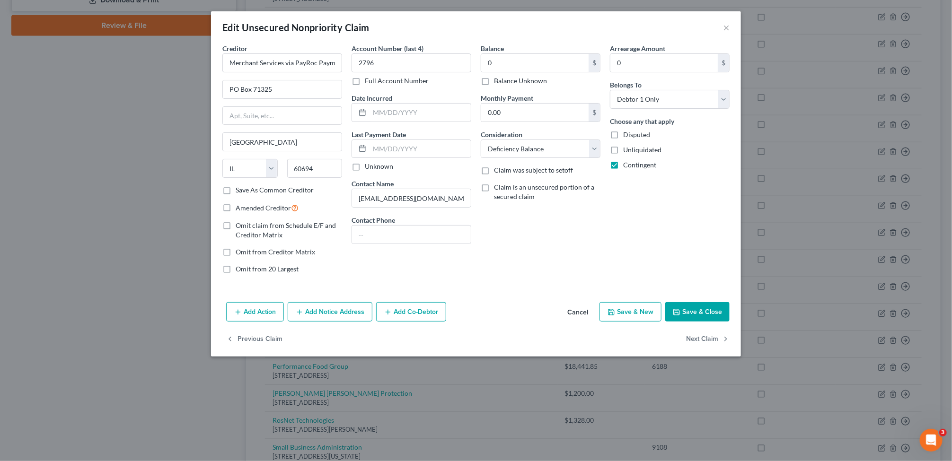
click at [623, 150] on label "Unliquidated" at bounding box center [642, 149] width 38 height 9
click at [627, 150] on input "Unliquidated" at bounding box center [630, 148] width 6 height 6
checkbox input "true"
click at [704, 342] on button "Next Claim" at bounding box center [708, 339] width 44 height 20
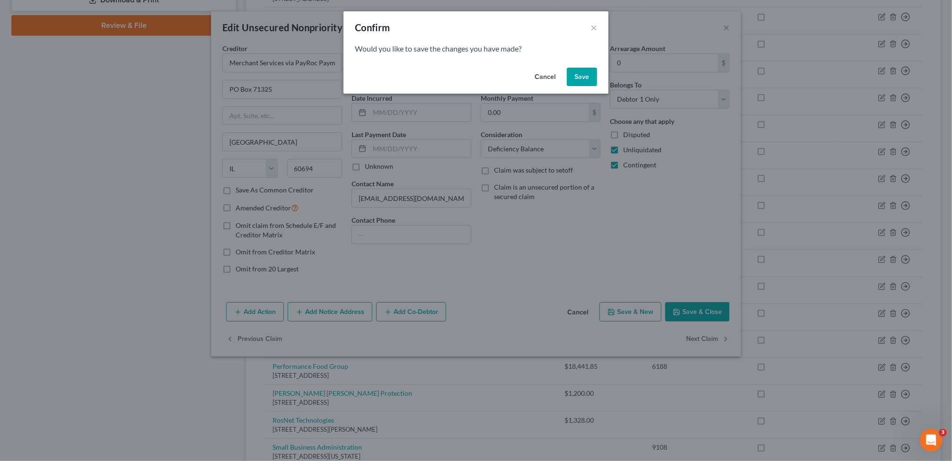
click at [579, 83] on button "Save" at bounding box center [582, 77] width 30 height 19
select select "30"
select select "17"
select select "1"
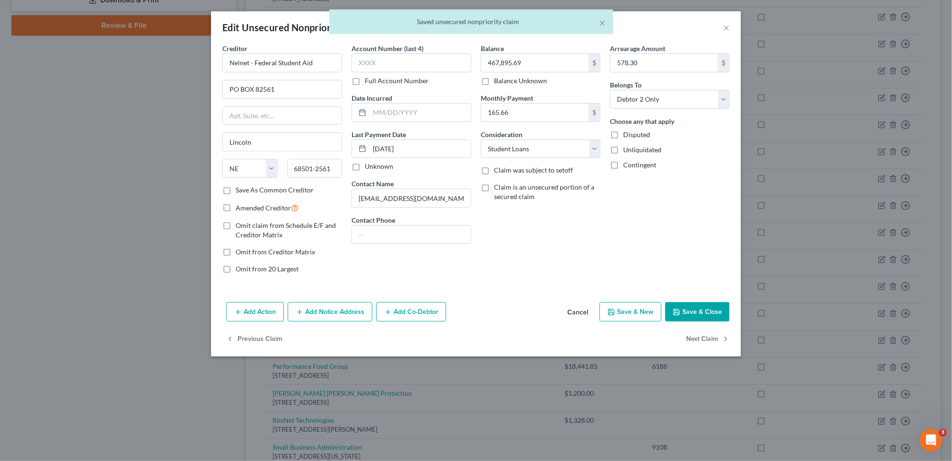
type input "0.00"
click at [702, 343] on button "Next Claim" at bounding box center [708, 339] width 44 height 20
select select "9"
select select "20"
select select "2"
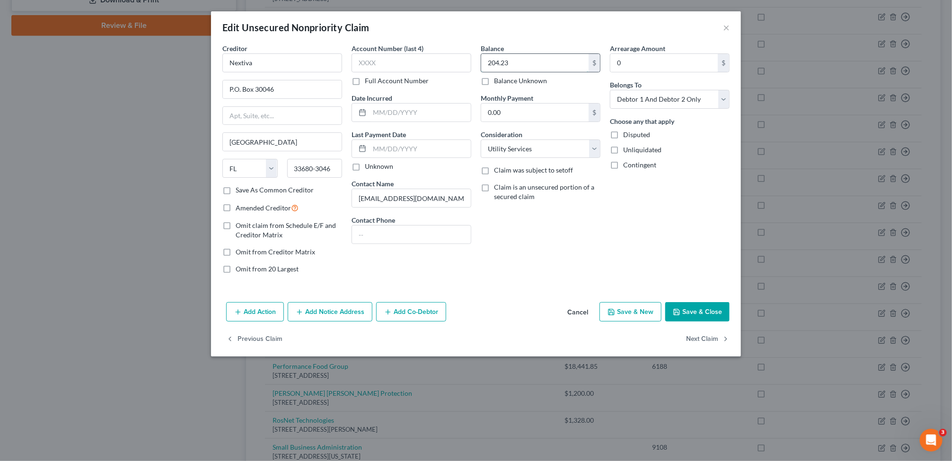
click at [540, 60] on input "204.23" at bounding box center [534, 63] width 107 height 18
type input "0"
click at [623, 152] on label "Unliquidated" at bounding box center [642, 149] width 38 height 9
click at [627, 151] on input "Unliquidated" at bounding box center [630, 148] width 6 height 6
checkbox input "true"
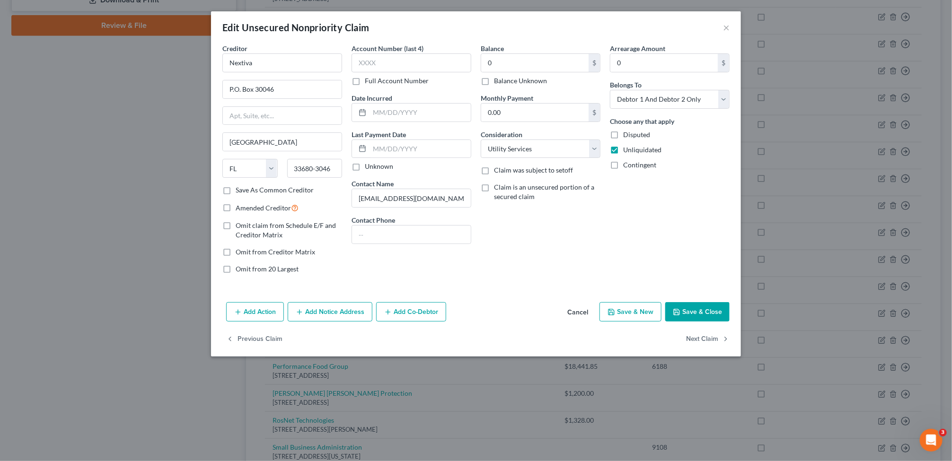
click at [623, 167] on label "Contingent" at bounding box center [639, 164] width 33 height 9
click at [627, 167] on input "Contingent" at bounding box center [630, 163] width 6 height 6
checkbox input "true"
click at [686, 311] on button "Save & Close" at bounding box center [697, 312] width 64 height 20
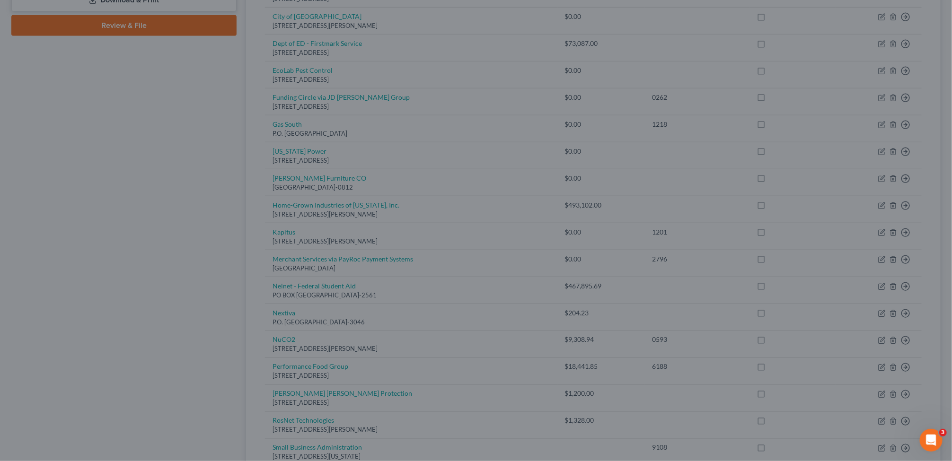
type input "0.00"
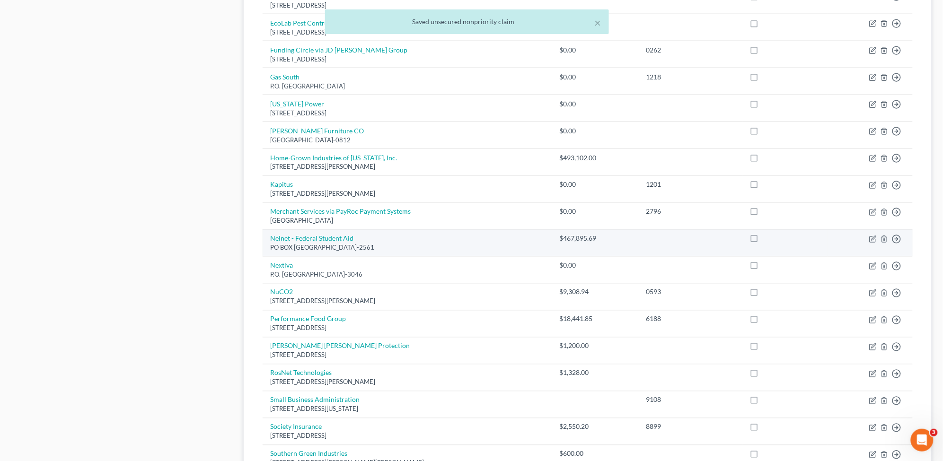
scroll to position [473, 0]
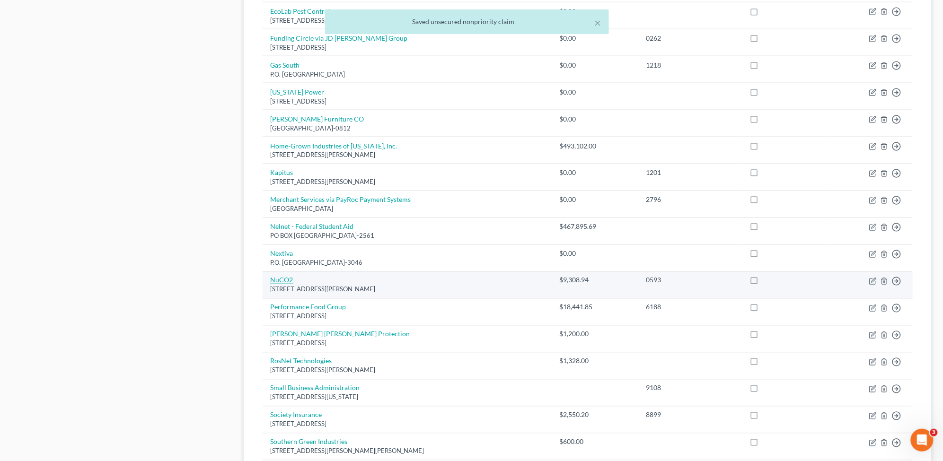
click at [277, 279] on link "NuCO2" at bounding box center [281, 280] width 23 height 8
select select "9"
select select "4"
select select "0"
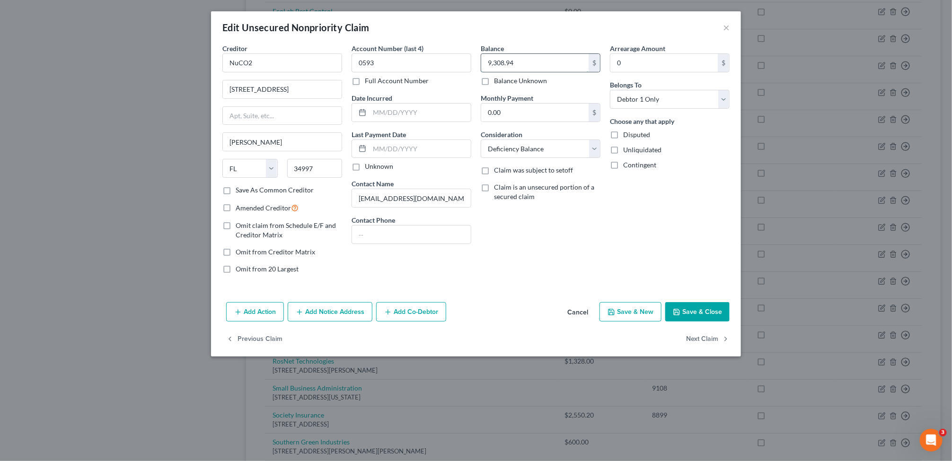
click at [535, 61] on input "9,308.94" at bounding box center [534, 63] width 107 height 18
type input "0"
drag, startPoint x: 617, startPoint y: 150, endPoint x: 617, endPoint y: 156, distance: 6.6
click at [623, 150] on label "Unliquidated" at bounding box center [642, 149] width 38 height 9
click at [627, 150] on input "Unliquidated" at bounding box center [630, 148] width 6 height 6
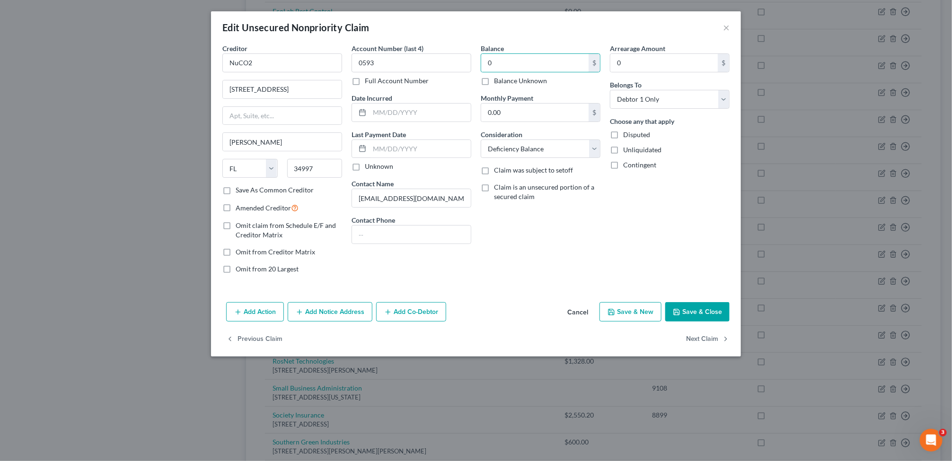
checkbox input "true"
click at [623, 164] on label "Contingent" at bounding box center [639, 164] width 33 height 9
click at [627, 164] on input "Contingent" at bounding box center [630, 163] width 6 height 6
checkbox input "true"
click at [701, 345] on button "Next Claim" at bounding box center [708, 339] width 44 height 20
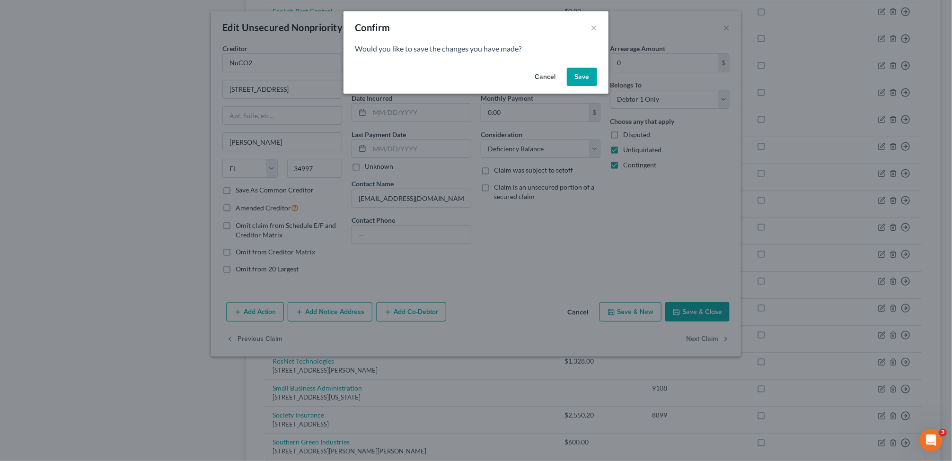
click at [577, 77] on button "Save" at bounding box center [582, 77] width 30 height 19
select select "10"
select select "4"
select select "2"
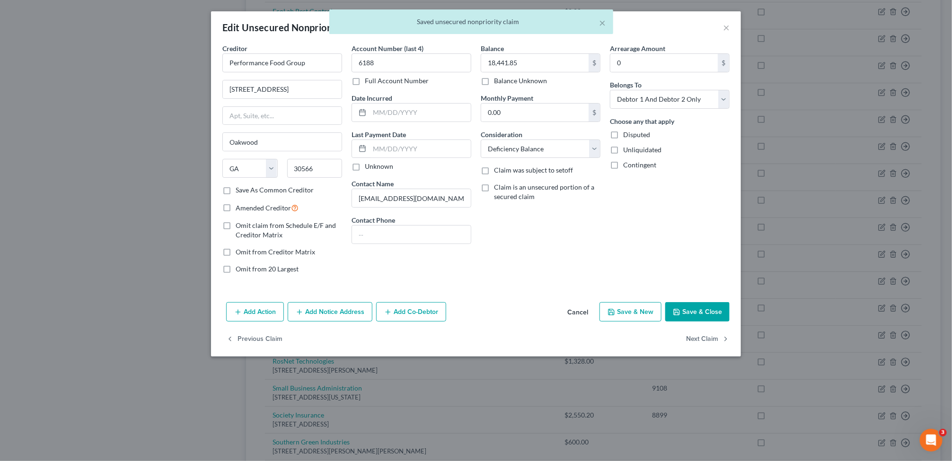
type input "0.00"
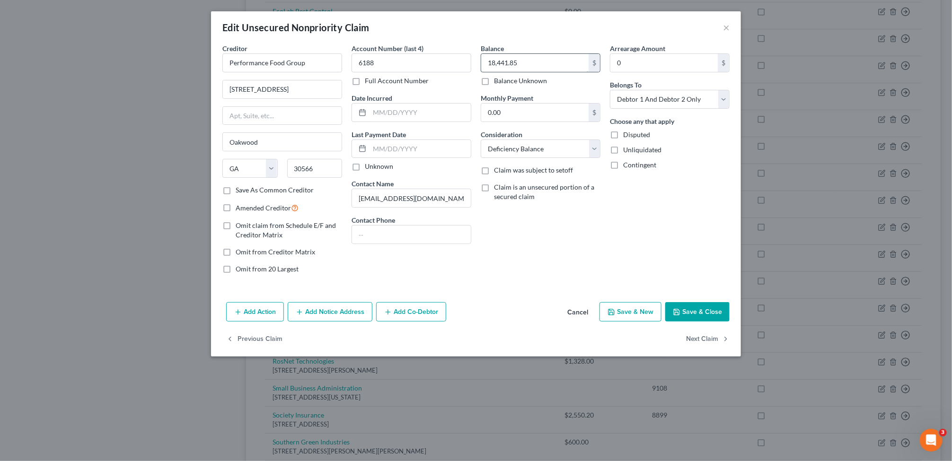
click at [537, 64] on input "18,441.85" at bounding box center [534, 63] width 107 height 18
type input "0"
click at [623, 150] on label "Unliquidated" at bounding box center [642, 149] width 38 height 9
click at [627, 150] on input "Unliquidated" at bounding box center [630, 148] width 6 height 6
checkbox input "true"
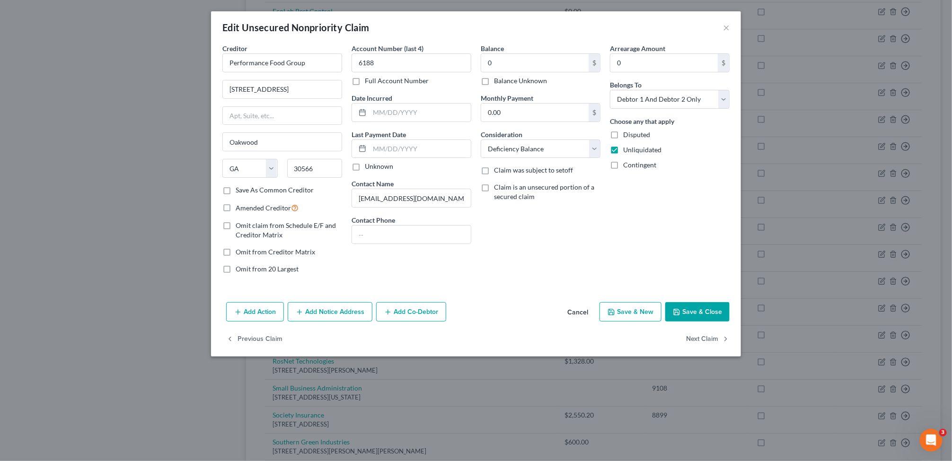
click at [623, 170] on label "Contingent" at bounding box center [639, 164] width 33 height 9
click at [627, 167] on input "Contingent" at bounding box center [630, 163] width 6 height 6
checkbox input "true"
click at [710, 339] on button "Next Claim" at bounding box center [708, 339] width 44 height 20
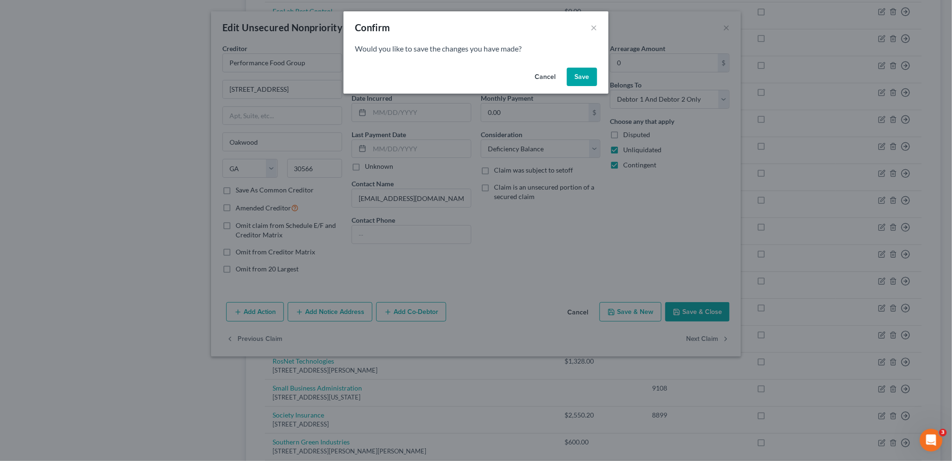
click at [574, 76] on button "Save" at bounding box center [582, 77] width 30 height 19
type input "0.00"
select select "10"
select select "18"
select select "2"
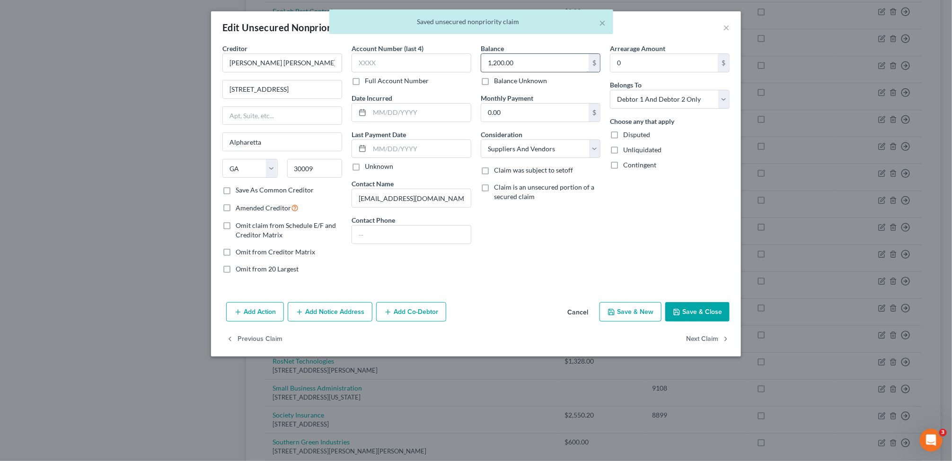
click at [537, 63] on input "1,200.00" at bounding box center [534, 63] width 107 height 18
type input "0"
click at [623, 152] on label "Unliquidated" at bounding box center [642, 149] width 38 height 9
click at [627, 151] on input "Unliquidated" at bounding box center [630, 148] width 6 height 6
checkbox input "true"
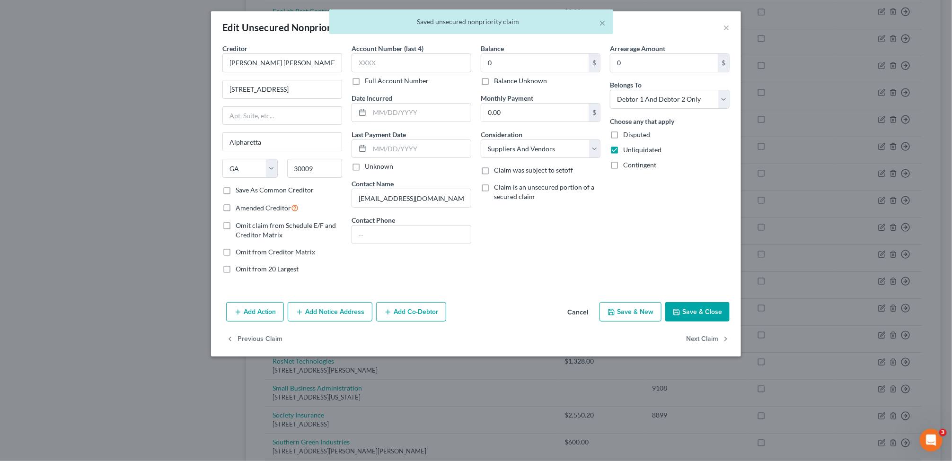
click at [623, 166] on label "Contingent" at bounding box center [639, 164] width 33 height 9
click at [627, 166] on input "Contingent" at bounding box center [630, 163] width 6 height 6
checkbox input "true"
click at [702, 345] on button "Next Claim" at bounding box center [708, 339] width 44 height 20
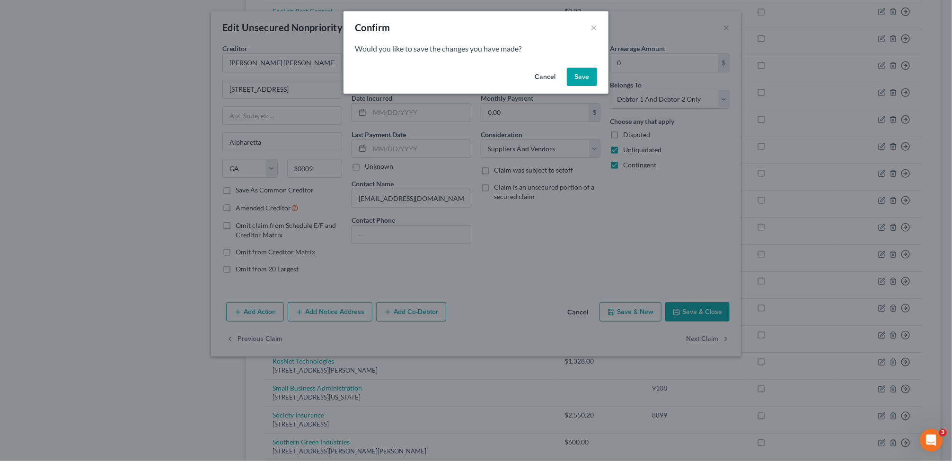
click at [585, 79] on button "Save" at bounding box center [582, 77] width 30 height 19
type input "0.00"
select select "26"
select select "4"
select select "0"
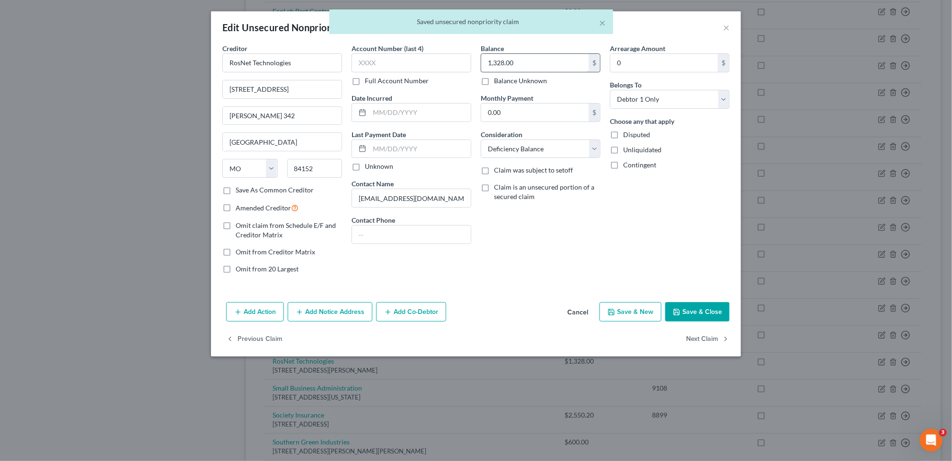
click at [529, 58] on input "1,328.00" at bounding box center [534, 63] width 107 height 18
type input "0"
click at [623, 150] on label "Unliquidated" at bounding box center [642, 149] width 38 height 9
click at [627, 150] on input "Unliquidated" at bounding box center [630, 148] width 6 height 6
checkbox input "true"
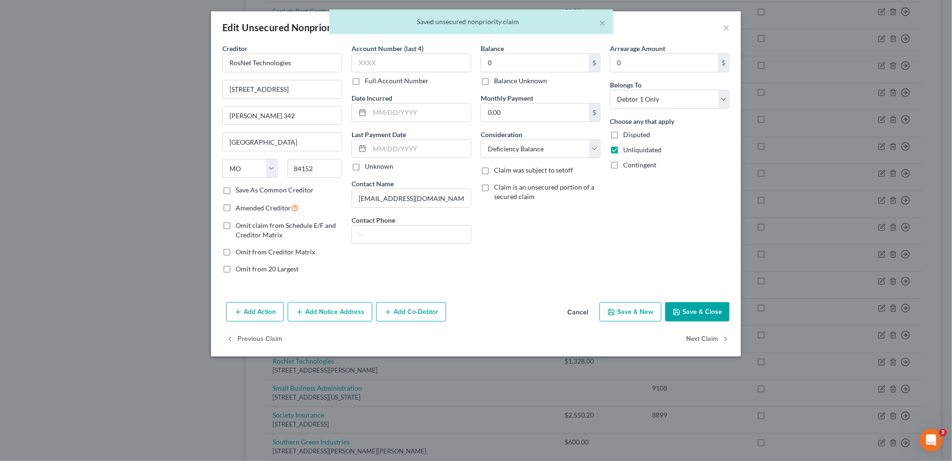
click at [623, 166] on label "Contingent" at bounding box center [639, 164] width 33 height 9
click at [627, 166] on input "Contingent" at bounding box center [630, 163] width 6 height 6
checkbox input "true"
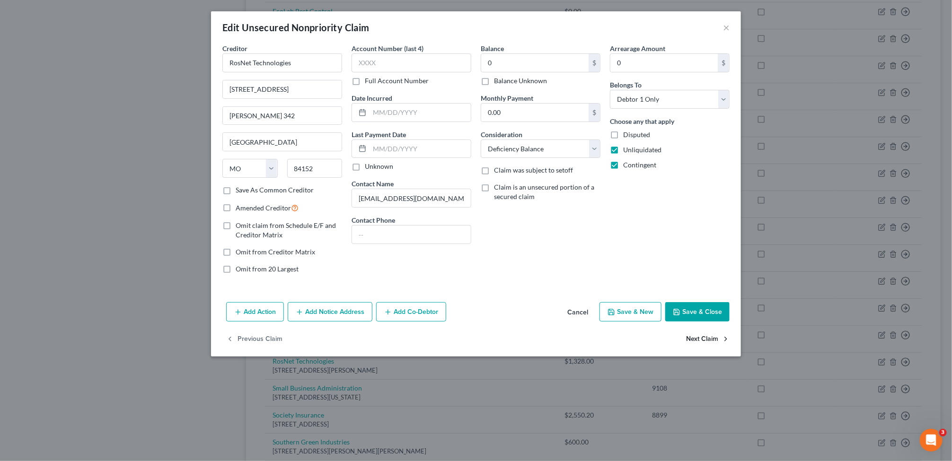
click at [707, 341] on button "Next Claim" at bounding box center [708, 339] width 44 height 20
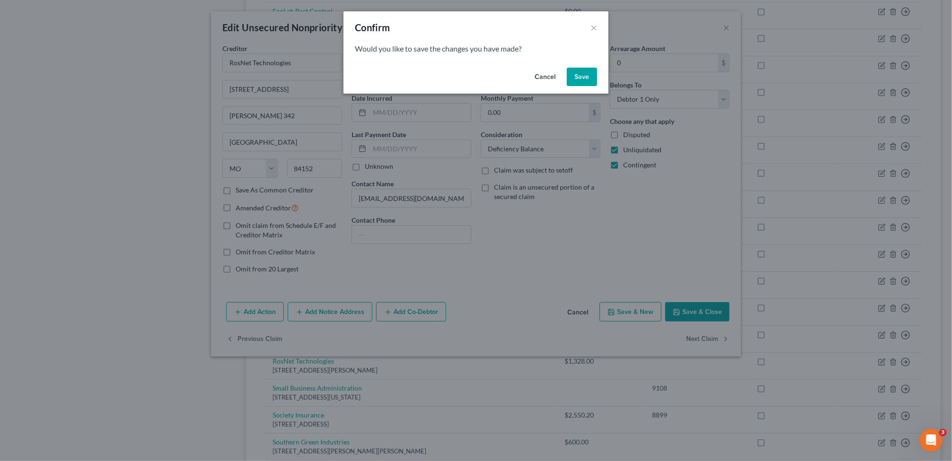
click at [572, 79] on button "Save" at bounding box center [582, 77] width 30 height 19
select select "8"
select select "14"
select select "2"
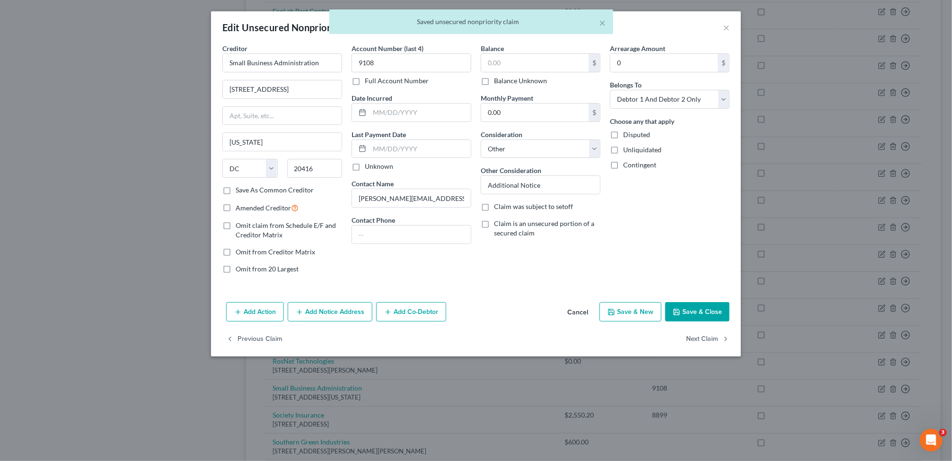
type input "0.00"
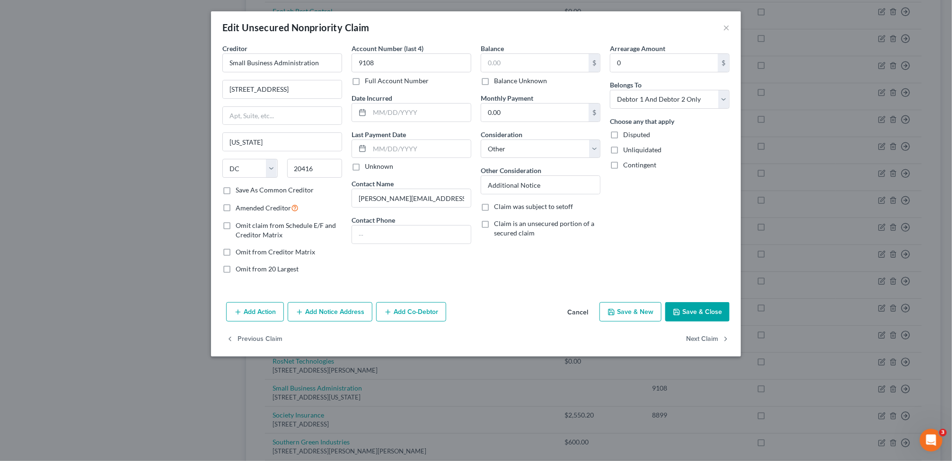
click at [494, 78] on label "Balance Unknown" at bounding box center [520, 80] width 53 height 9
click at [498, 78] on input "Balance Unknown" at bounding box center [501, 79] width 6 height 6
checkbox input "true"
type input "0.00"
click at [494, 80] on label "Balance Unknown" at bounding box center [520, 80] width 53 height 9
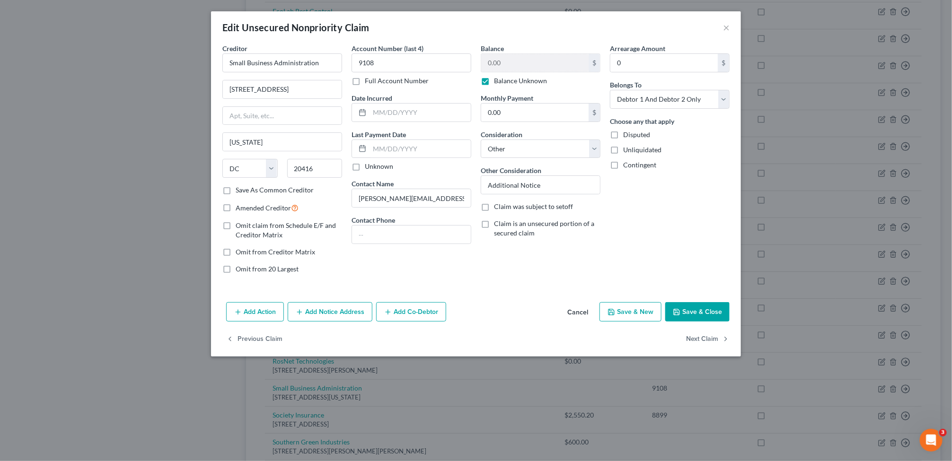
click at [498, 80] on input "Balance Unknown" at bounding box center [501, 79] width 6 height 6
checkbox input "false"
click at [699, 341] on button "Next Claim" at bounding box center [708, 339] width 44 height 20
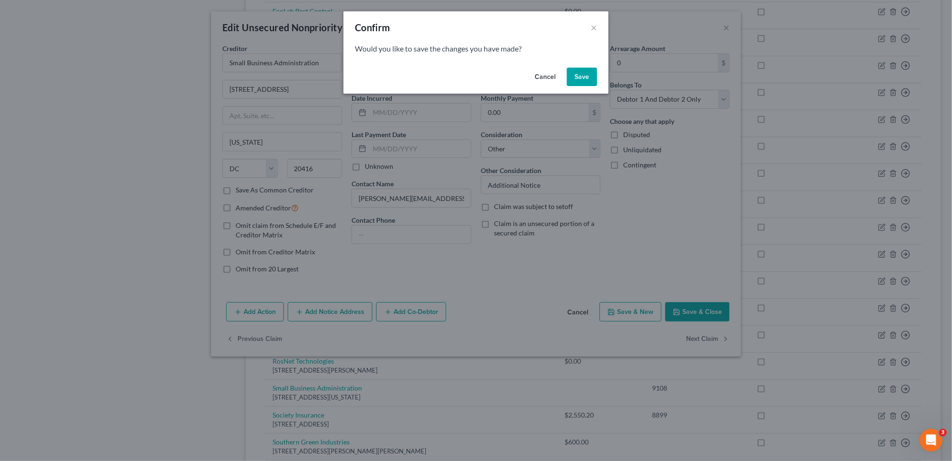
click at [577, 75] on button "Save" at bounding box center [582, 77] width 30 height 19
select select "52"
select select "4"
select select "0"
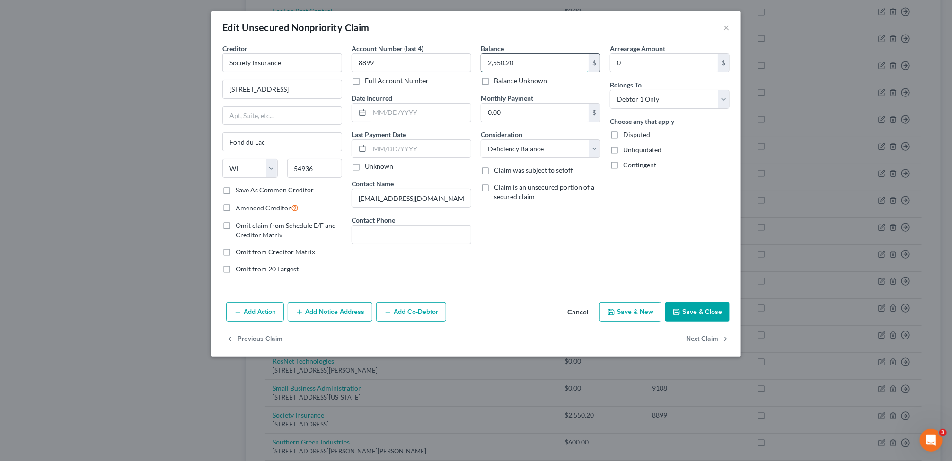
click at [527, 61] on input "2,550.20" at bounding box center [534, 63] width 107 height 18
type input "0"
click at [623, 150] on label "Unliquidated" at bounding box center [642, 149] width 38 height 9
click at [627, 150] on input "Unliquidated" at bounding box center [630, 148] width 6 height 6
checkbox input "true"
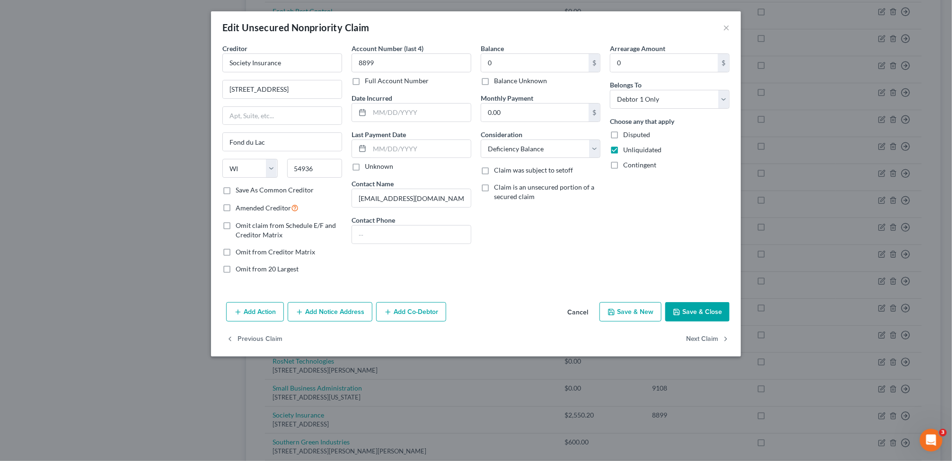
click at [623, 160] on label "Contingent" at bounding box center [639, 164] width 33 height 9
click at [627, 160] on input "Contingent" at bounding box center [630, 163] width 6 height 6
checkbox input "true"
click at [696, 330] on button "Next Claim" at bounding box center [708, 339] width 44 height 20
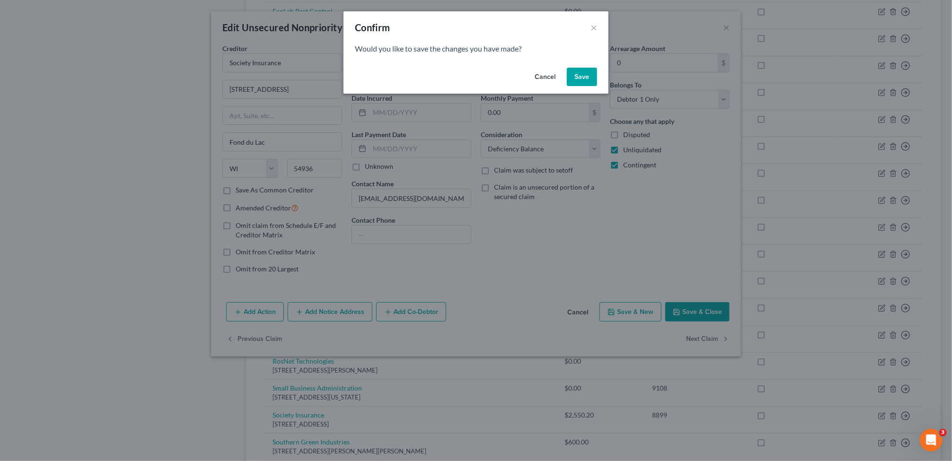
click at [573, 79] on button "Save" at bounding box center [582, 77] width 30 height 19
select select "10"
select select "18"
select select "2"
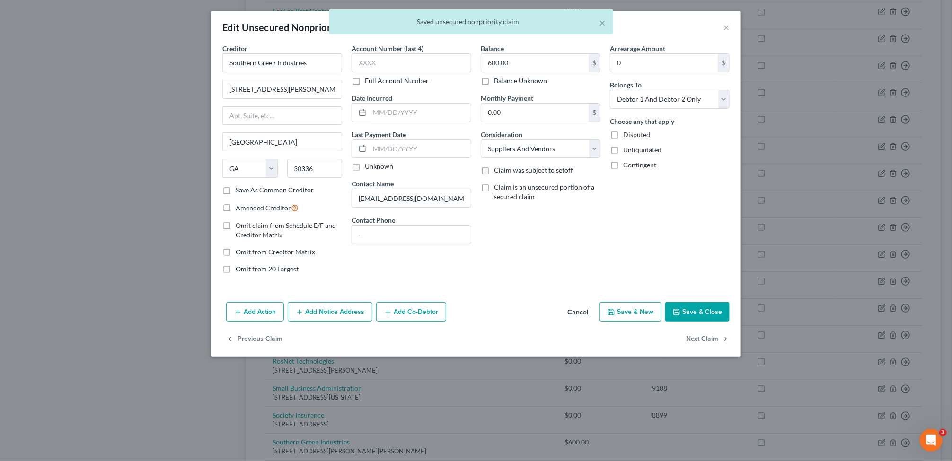
type input "0.00"
click at [514, 62] on input "600.00" at bounding box center [534, 63] width 107 height 18
type input "0"
click at [623, 149] on label "Unliquidated" at bounding box center [642, 149] width 38 height 9
click at [627, 149] on input "Unliquidated" at bounding box center [630, 148] width 6 height 6
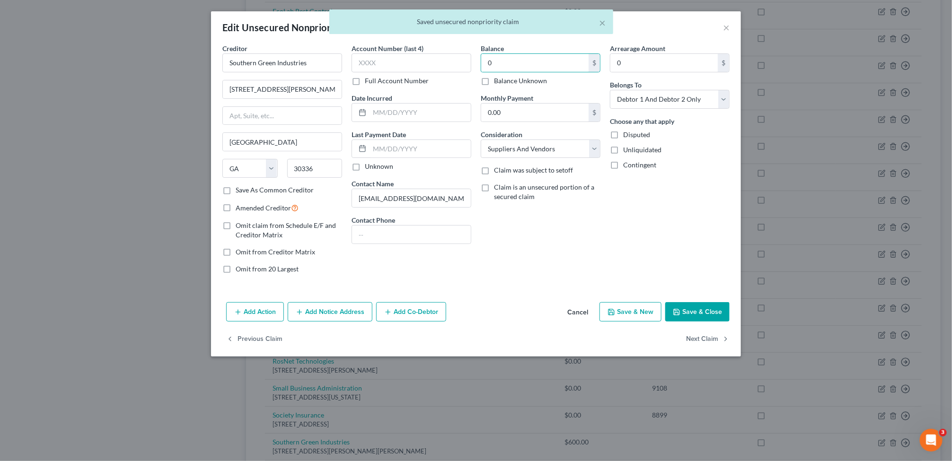
checkbox input "true"
click at [623, 164] on label "Contingent" at bounding box center [639, 164] width 33 height 9
click at [627, 164] on input "Contingent" at bounding box center [630, 163] width 6 height 6
checkbox input "true"
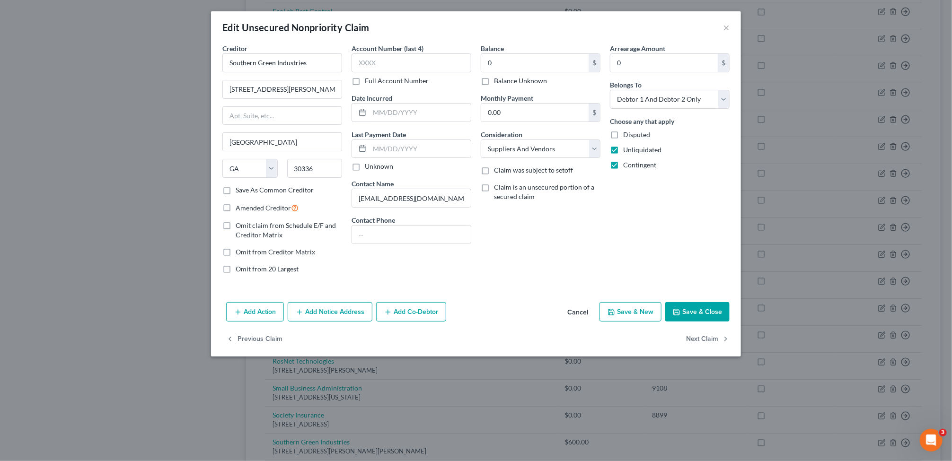
click at [690, 306] on button "Save & Close" at bounding box center [697, 312] width 64 height 20
type input "0.00"
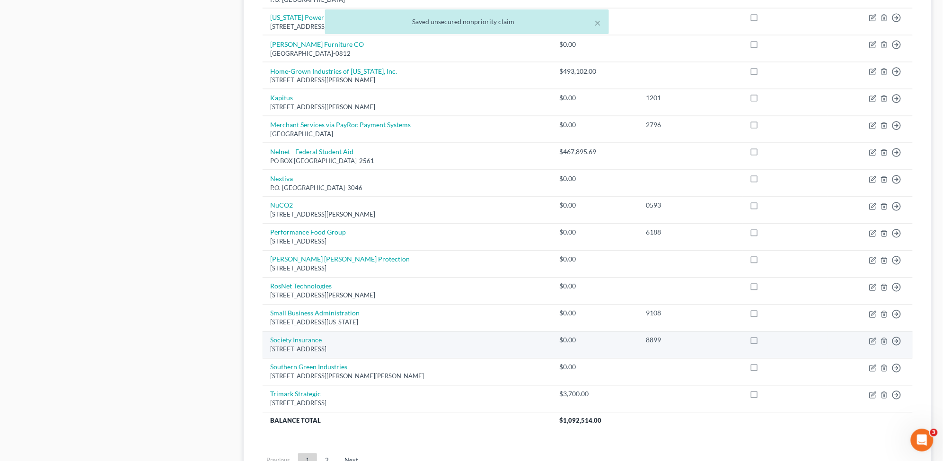
scroll to position [637, 0]
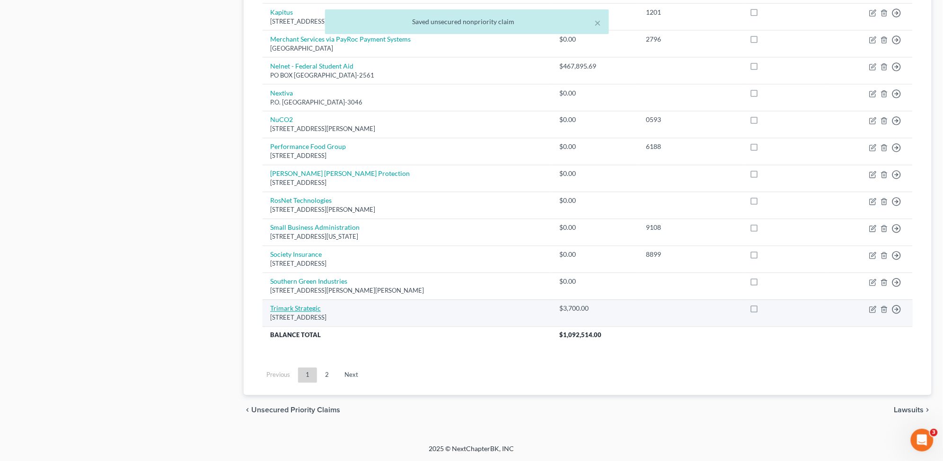
click at [291, 304] on link "Trimark Strategic" at bounding box center [295, 308] width 51 height 8
select select "10"
select select "4"
select select "0"
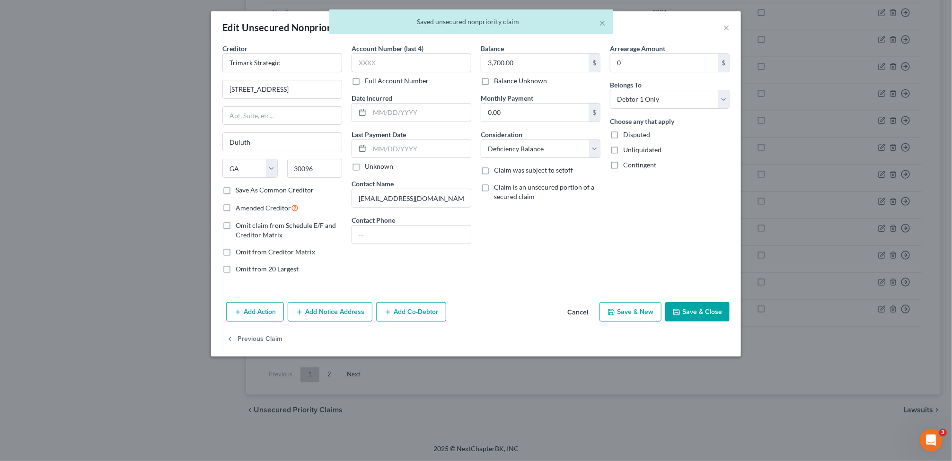
click at [623, 149] on label "Unliquidated" at bounding box center [642, 149] width 38 height 9
click at [627, 149] on input "Unliquidated" at bounding box center [630, 148] width 6 height 6
checkbox input "true"
click at [623, 167] on label "Contingent" at bounding box center [639, 164] width 33 height 9
click at [627, 167] on input "Contingent" at bounding box center [630, 163] width 6 height 6
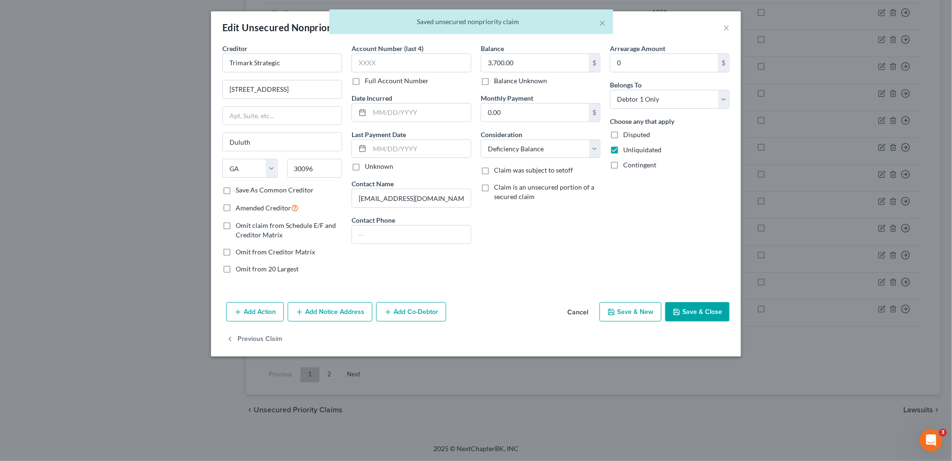
checkbox input "true"
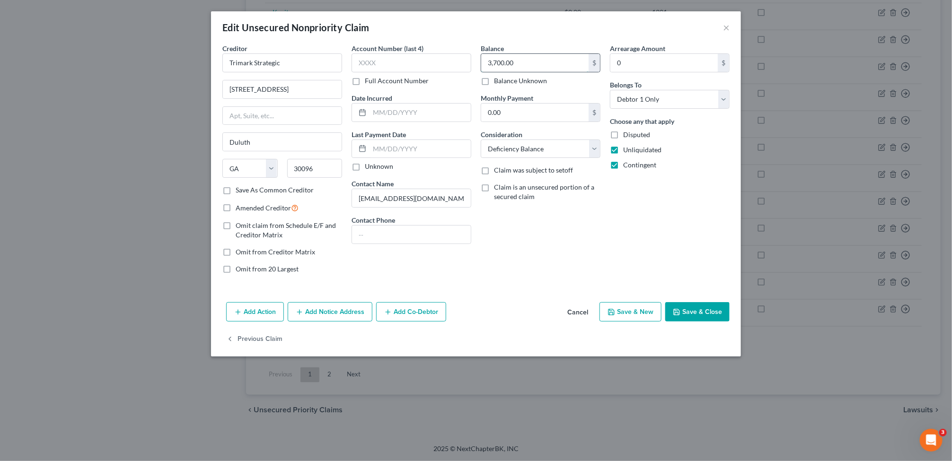
click at [549, 64] on input "3,700.00" at bounding box center [534, 63] width 107 height 18
drag, startPoint x: 710, startPoint y: 313, endPoint x: 704, endPoint y: 306, distance: 9.4
click at [707, 310] on button "Save & Close" at bounding box center [697, 312] width 64 height 20
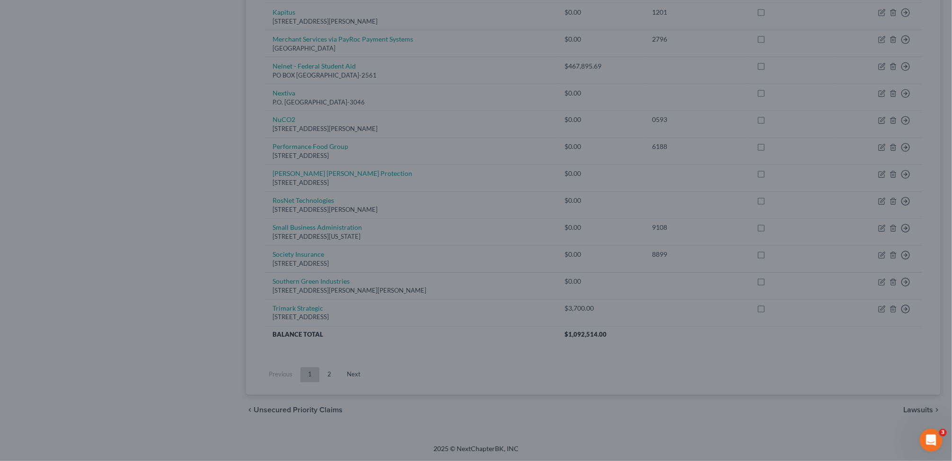
type input "0.00"
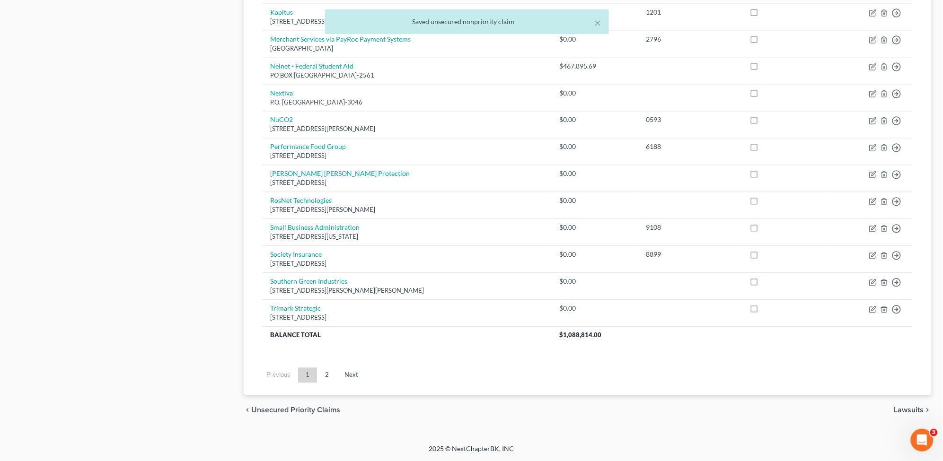
click at [323, 377] on link "2" at bounding box center [326, 375] width 19 height 15
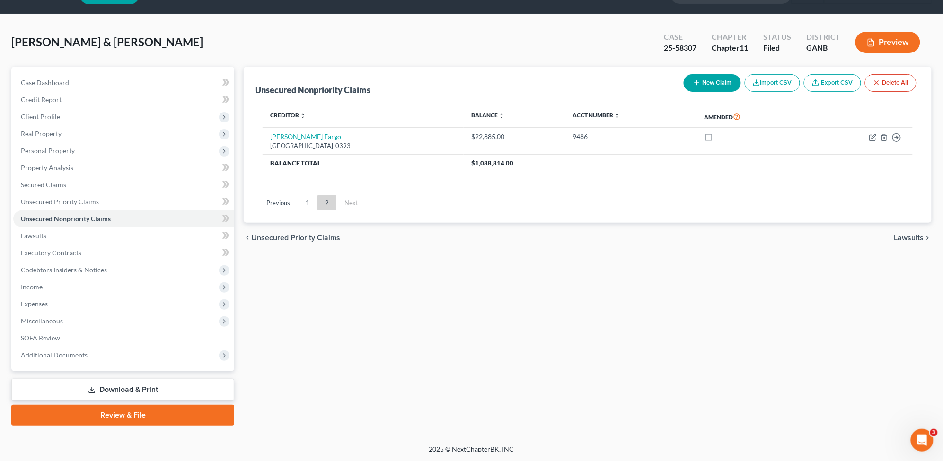
click at [335, 26] on div "[PERSON_NAME] & [PERSON_NAME] Upgraded Case 25-58307 Chapter Chapter 11 Status …" at bounding box center [471, 46] width 920 height 41
click at [323, 36] on div "[PERSON_NAME] & [PERSON_NAME] Upgraded Case 25-58307 Chapter Chapter 11 Status …" at bounding box center [471, 46] width 920 height 41
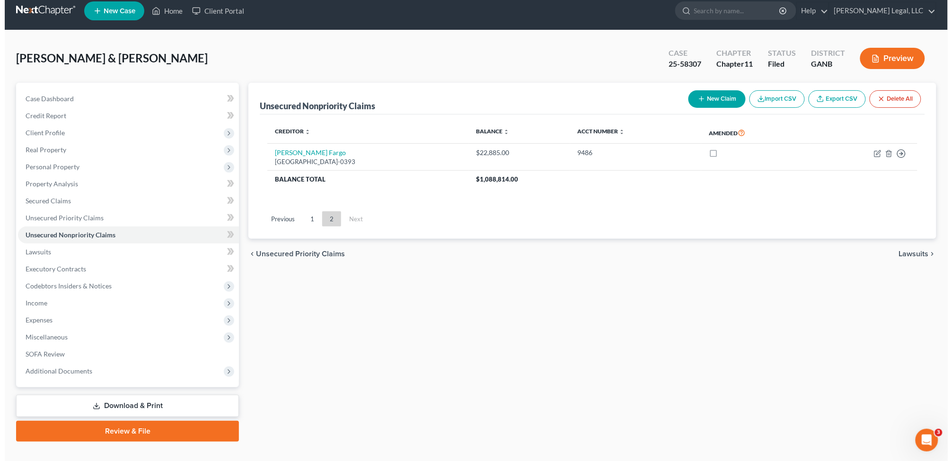
scroll to position [0, 0]
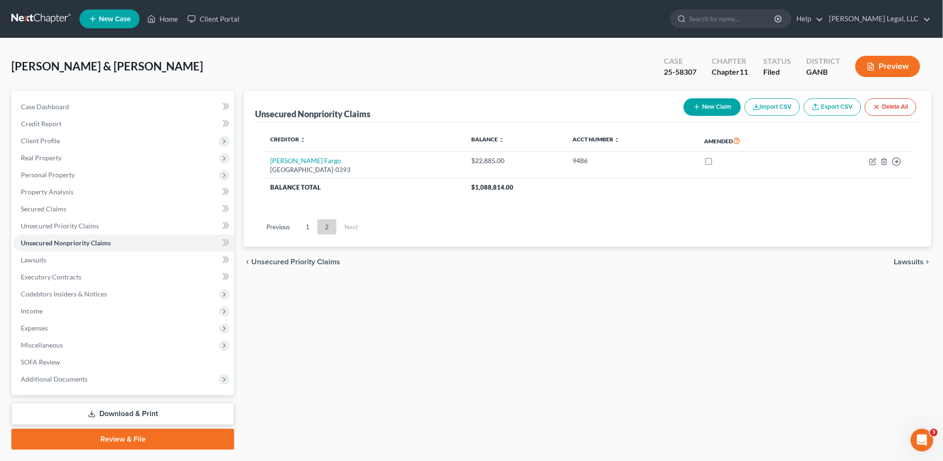
click at [327, 63] on div "[PERSON_NAME] & [PERSON_NAME] Upgraded Case 25-58307 Chapter Chapter 11 Status …" at bounding box center [471, 70] width 920 height 41
click at [888, 59] on button "Preview" at bounding box center [887, 66] width 65 height 21
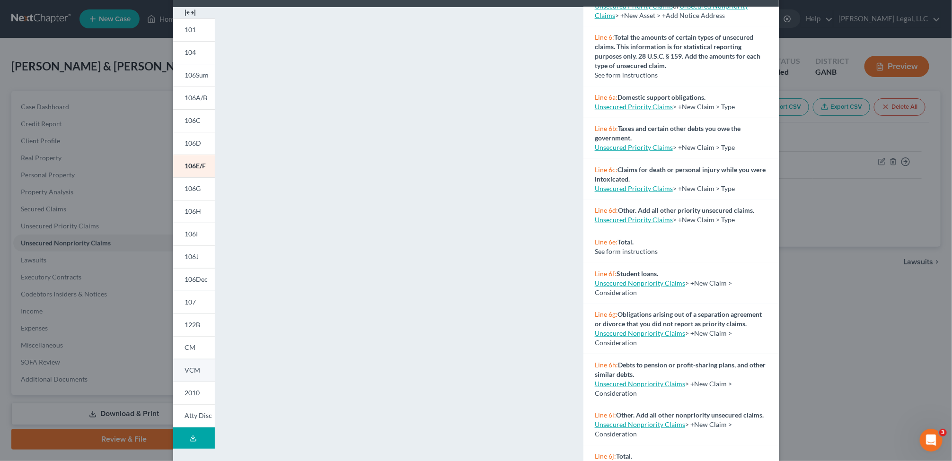
scroll to position [72, 0]
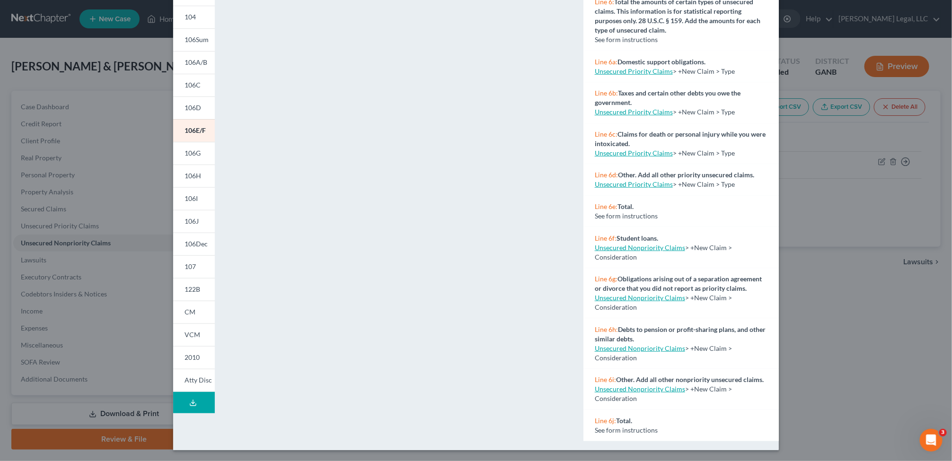
click at [189, 403] on icon at bounding box center [193, 403] width 8 height 8
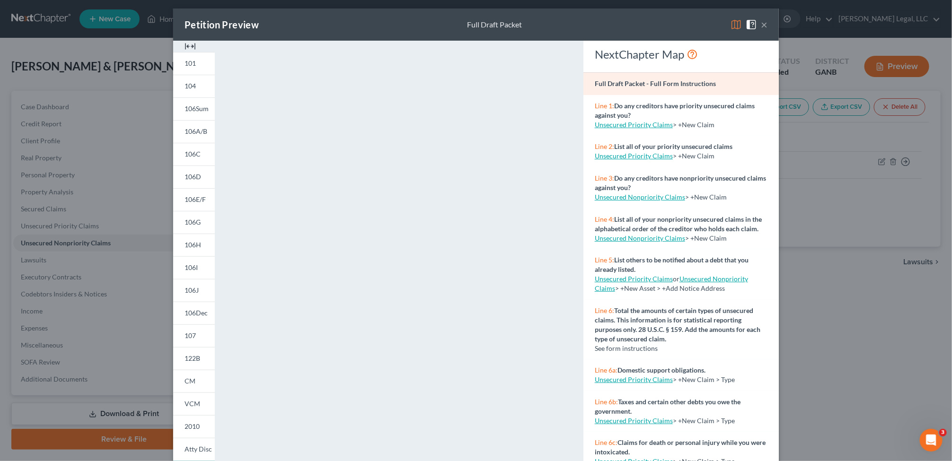
scroll to position [0, 0]
